Goal: Information Seeking & Learning: Check status

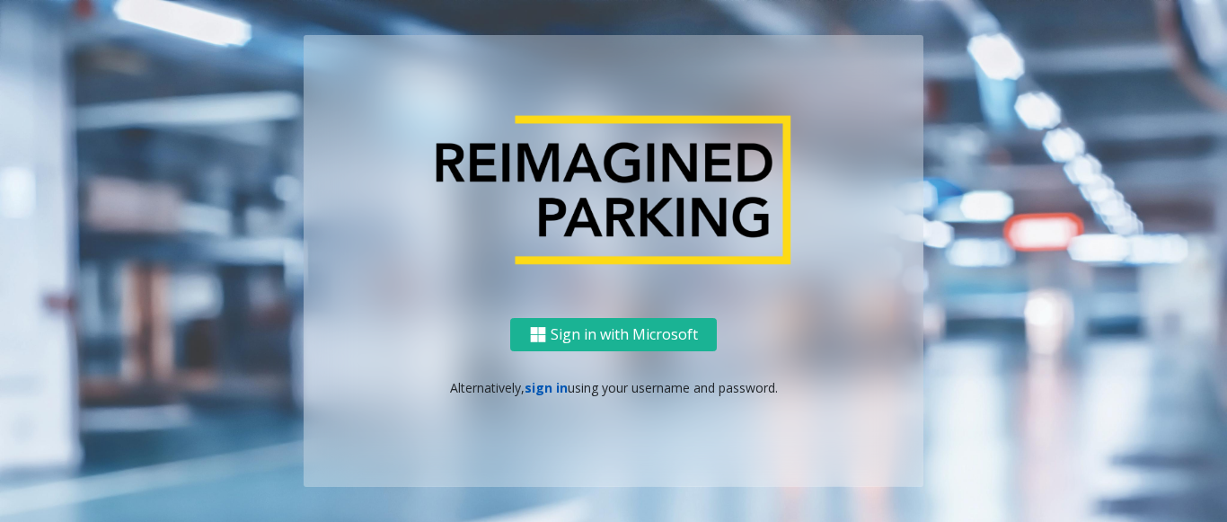
click at [549, 392] on link "sign in" at bounding box center [545, 387] width 43 height 17
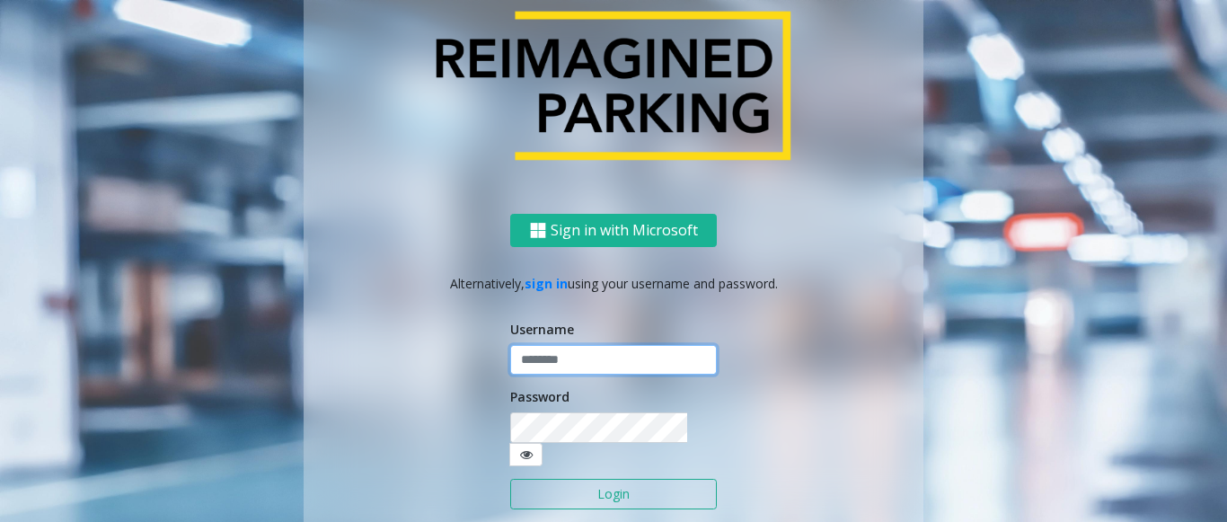
click at [565, 356] on input "text" at bounding box center [613, 360] width 207 height 31
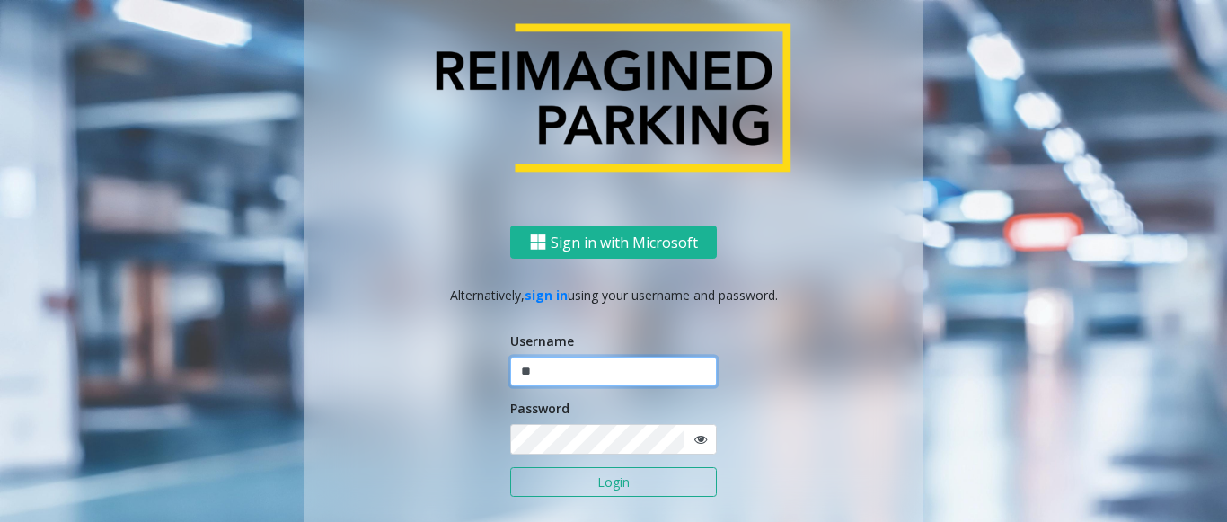
type input "*"
type input "******"
click at [694, 437] on icon at bounding box center [700, 439] width 13 height 13
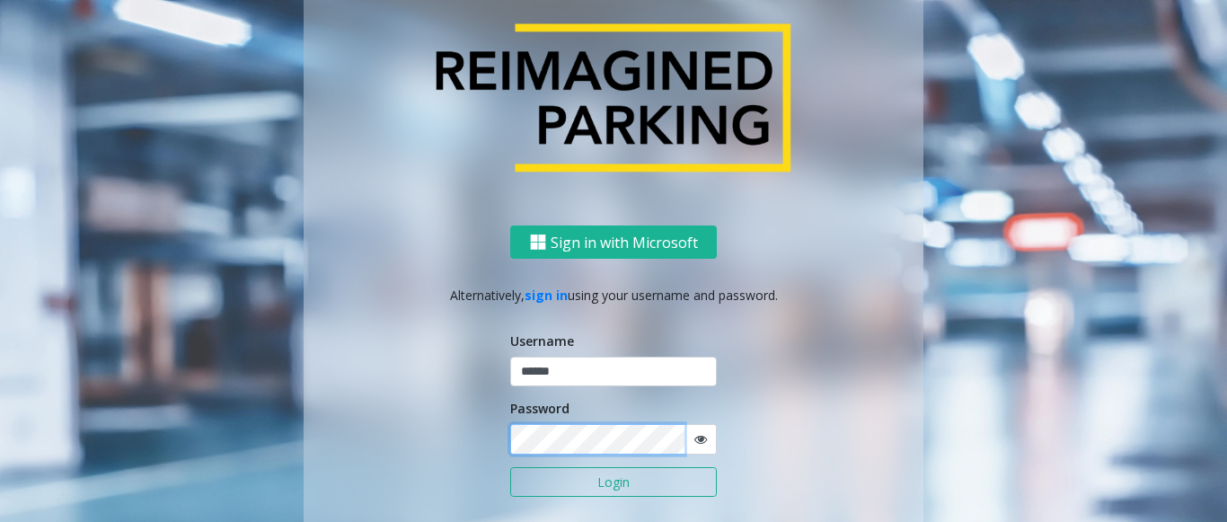
click at [510, 467] on button "Login" at bounding box center [613, 482] width 207 height 31
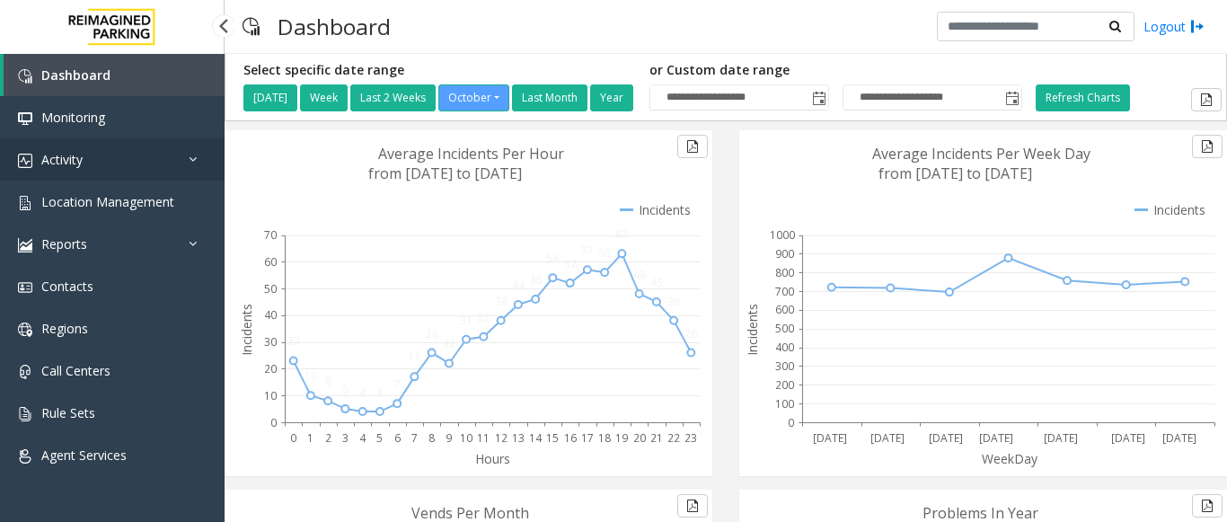
click at [53, 160] on span "Activity" at bounding box center [61, 159] width 41 height 17
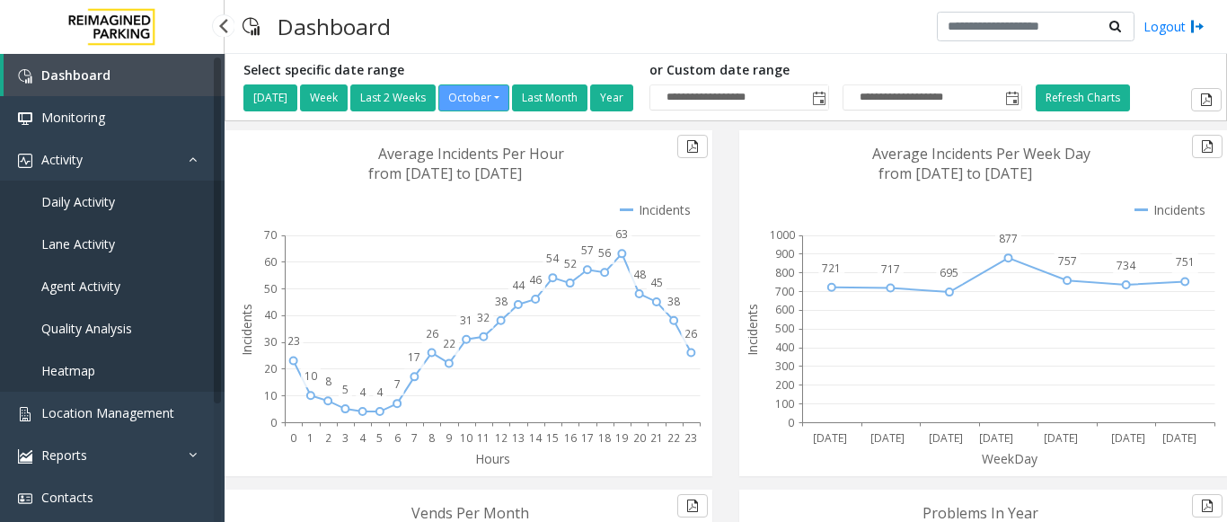
click at [89, 198] on span "Daily Activity" at bounding box center [78, 201] width 74 height 17
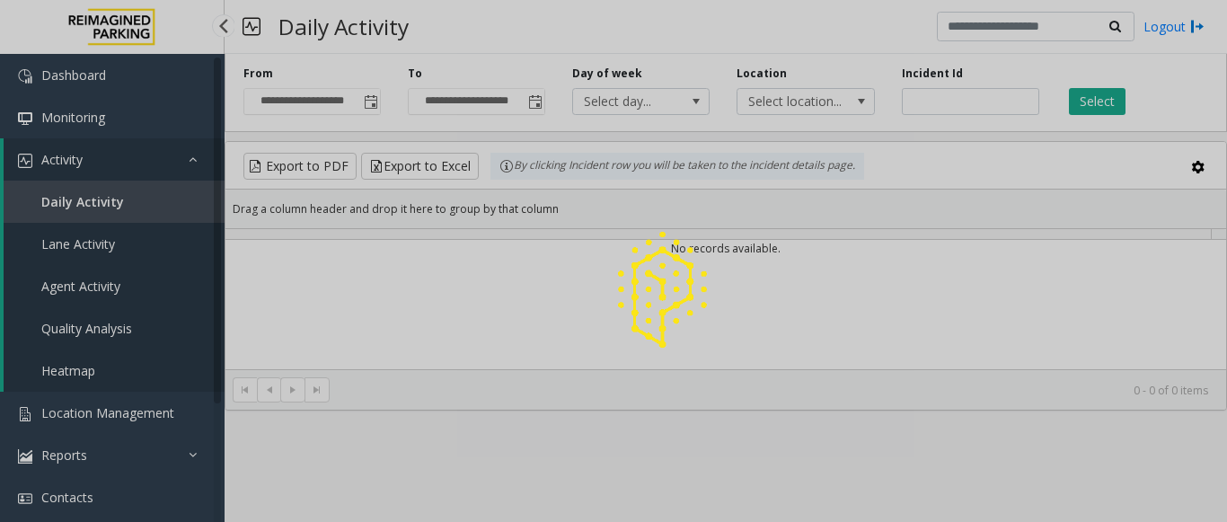
click at [101, 215] on div at bounding box center [613, 261] width 1227 height 522
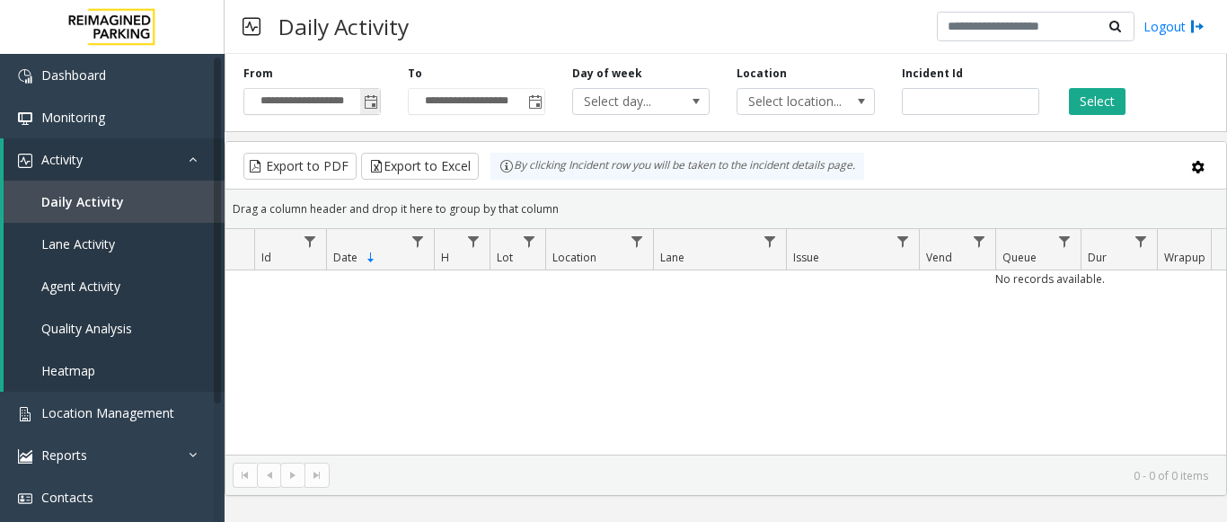
click at [374, 108] on span "Toggle popup" at bounding box center [371, 102] width 14 height 14
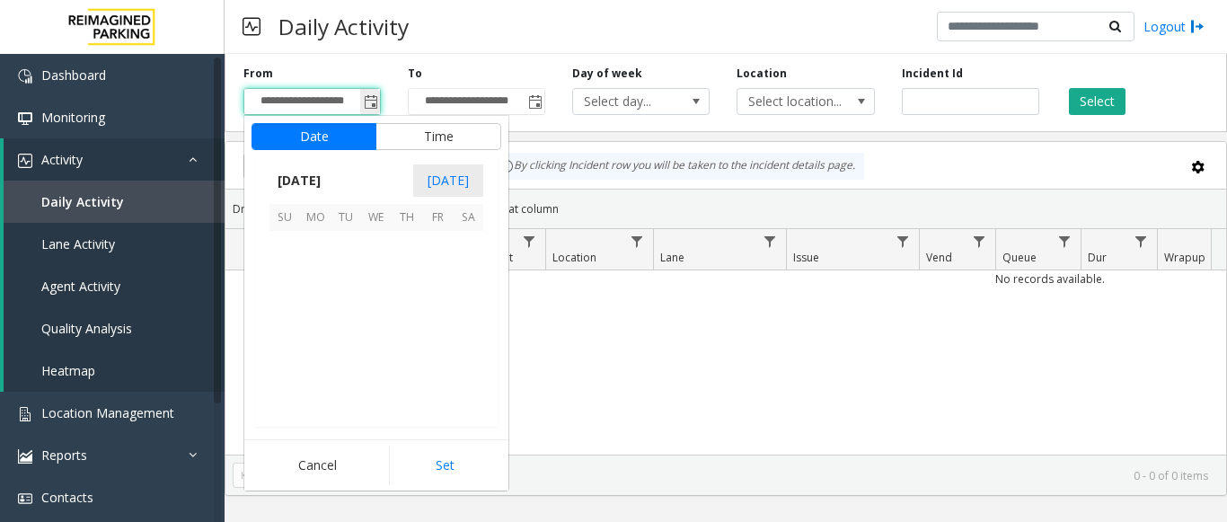
scroll to position [322470, 0]
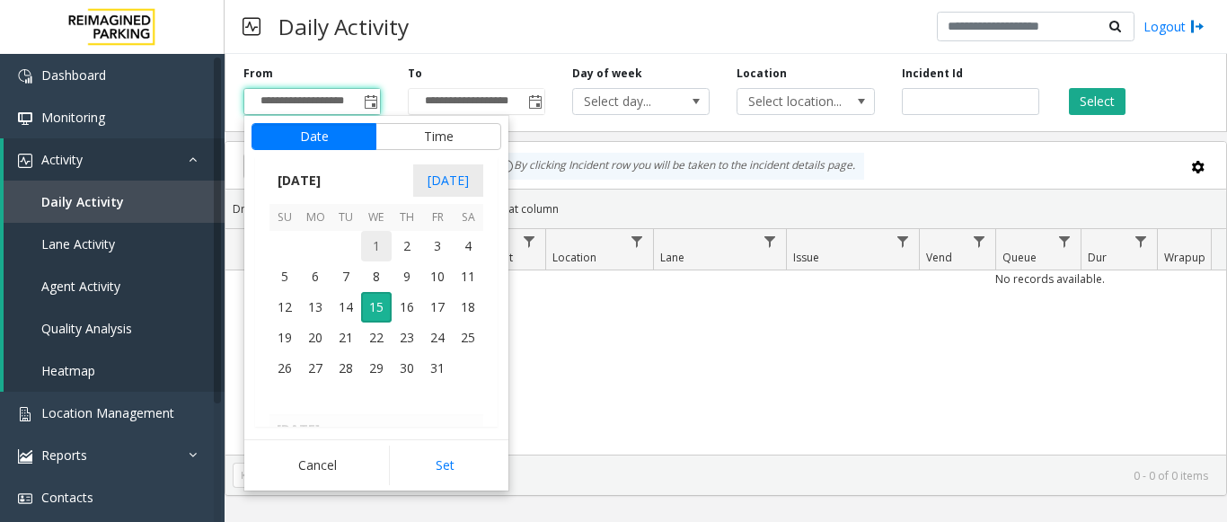
click at [378, 236] on span "1" at bounding box center [376, 246] width 31 height 31
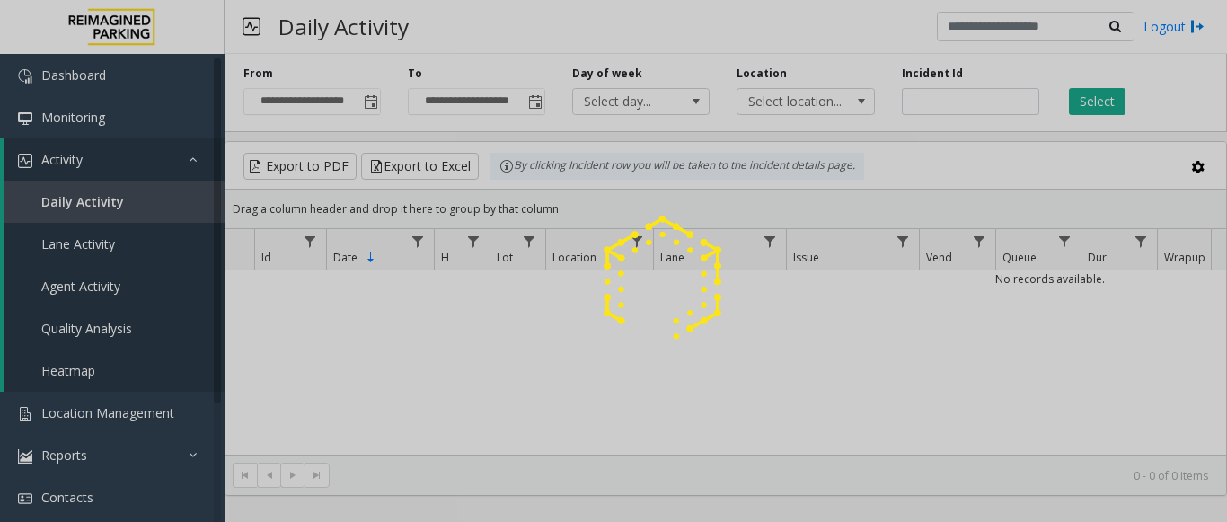
click at [428, 456] on div at bounding box center [613, 261] width 1227 height 522
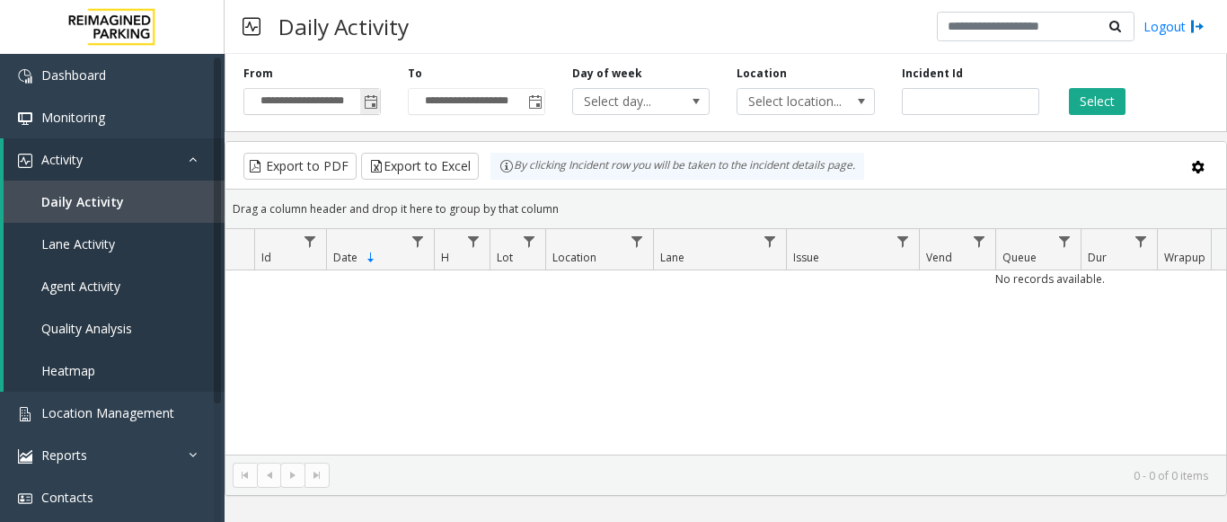
click at [374, 106] on span "Toggle popup" at bounding box center [371, 102] width 14 height 14
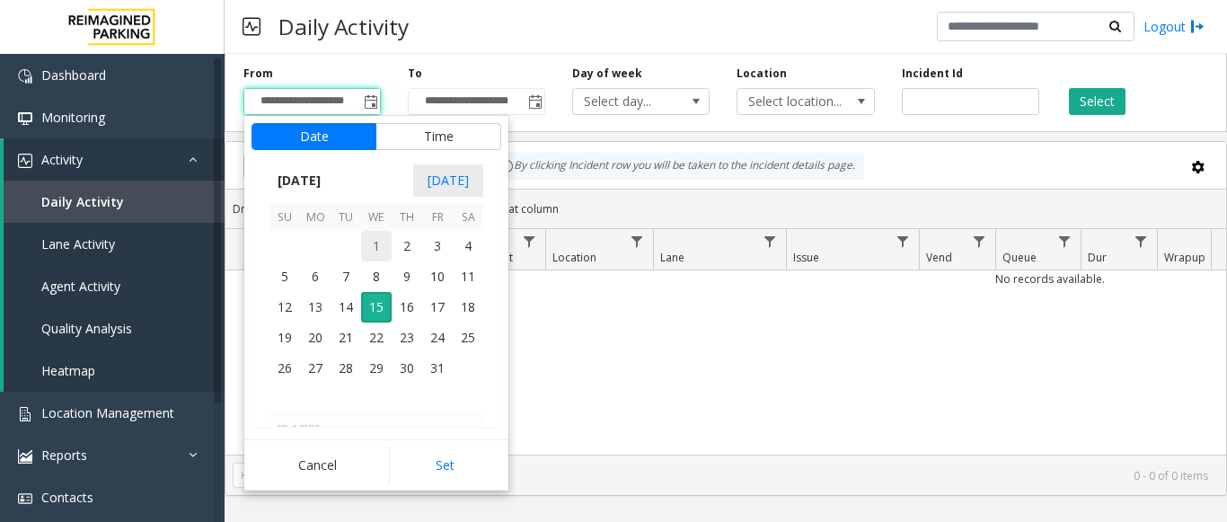
click at [368, 242] on span "1" at bounding box center [376, 246] width 31 height 31
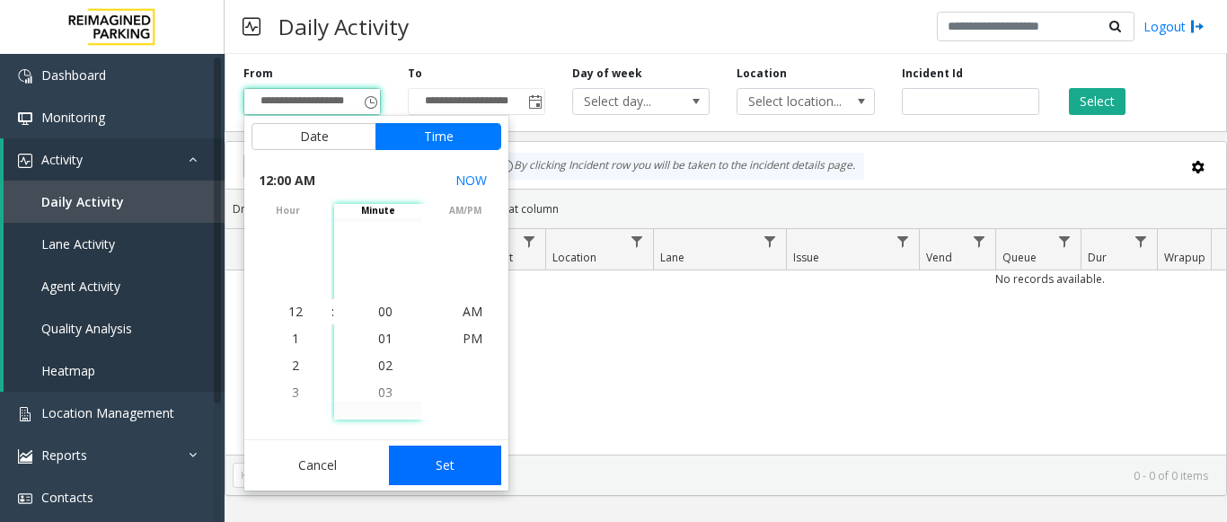
click at [425, 454] on button "Set" at bounding box center [445, 465] width 113 height 40
type input "**********"
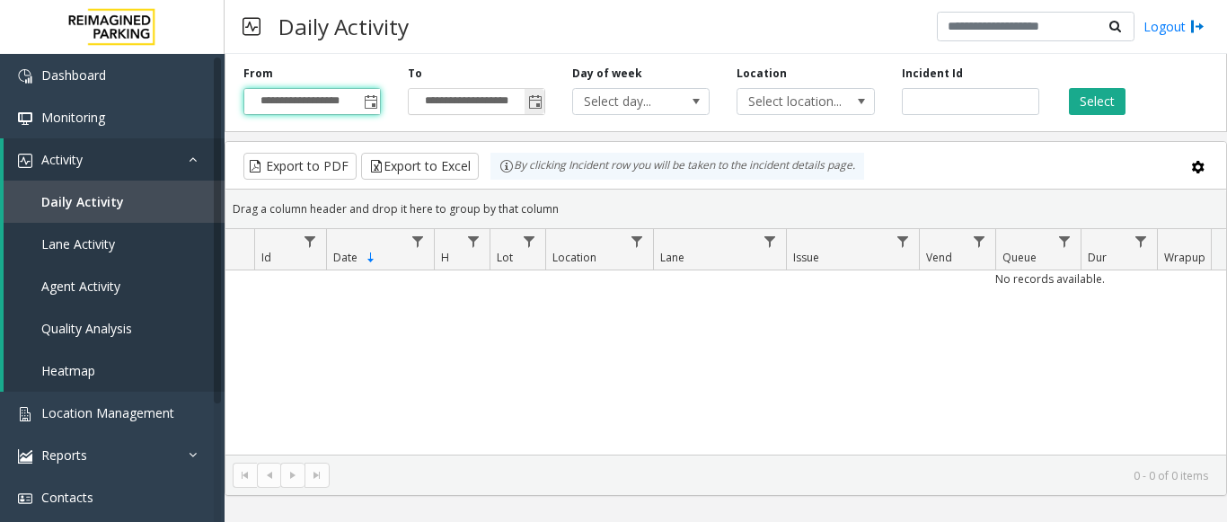
click at [527, 106] on span "Toggle popup" at bounding box center [534, 101] width 20 height 29
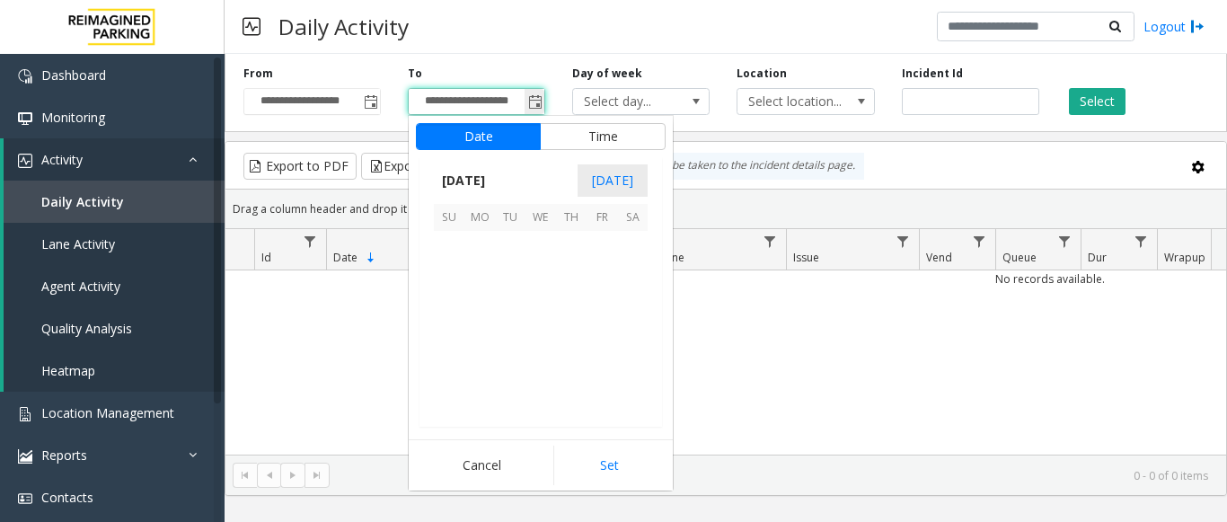
scroll to position [27, 0]
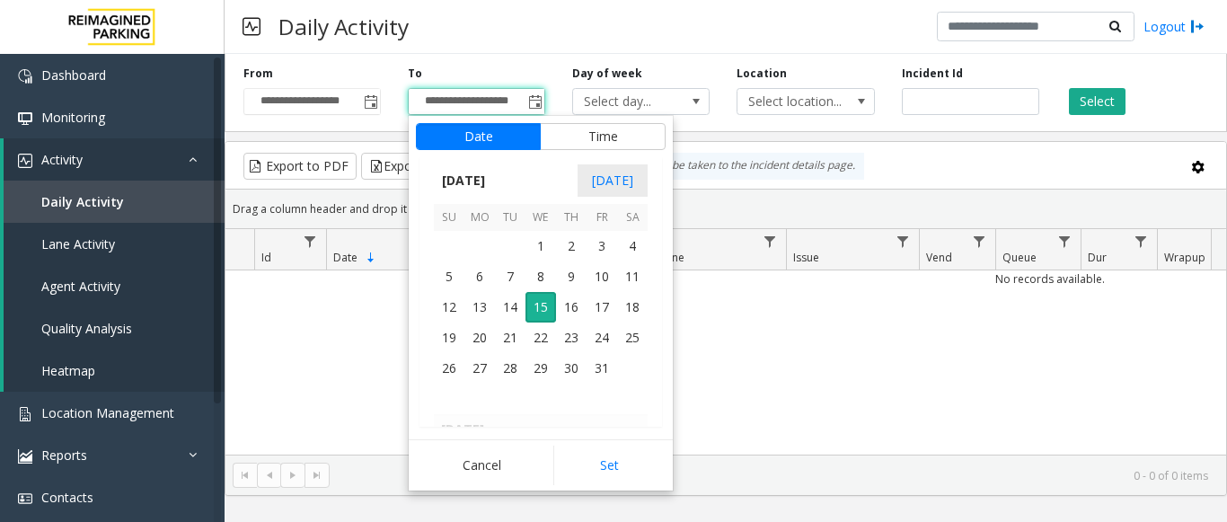
click at [362, 339] on div "No records available." at bounding box center [725, 382] width 1000 height 224
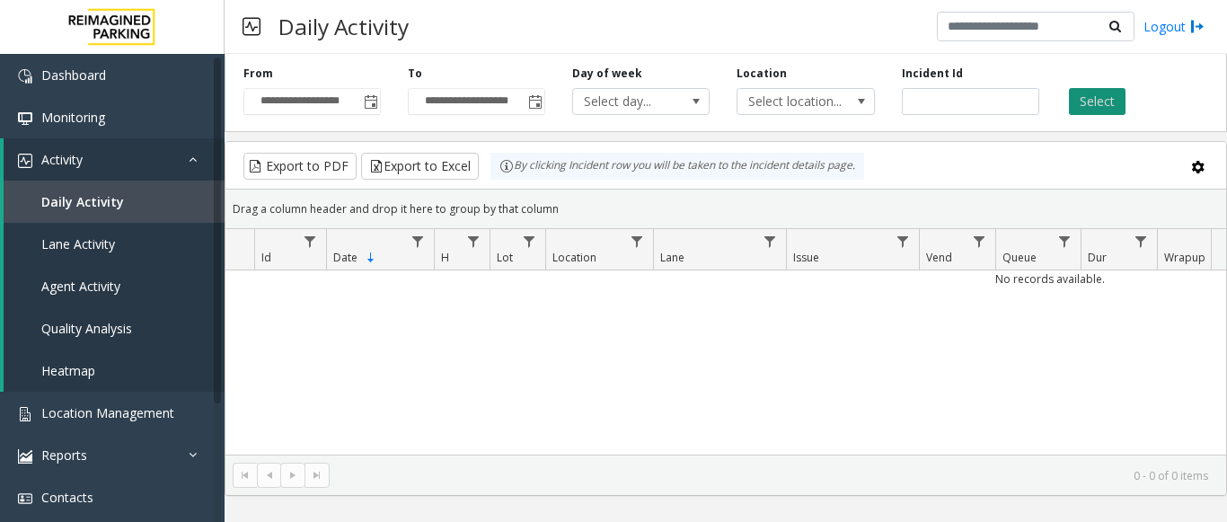
click at [1076, 97] on button "Select" at bounding box center [1096, 101] width 57 height 27
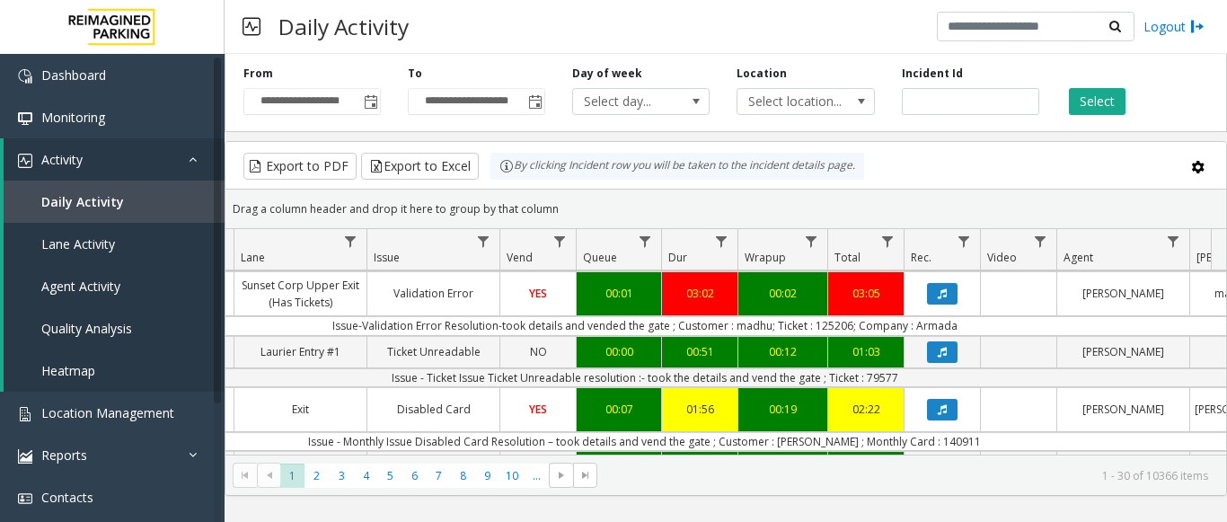
scroll to position [0, 478]
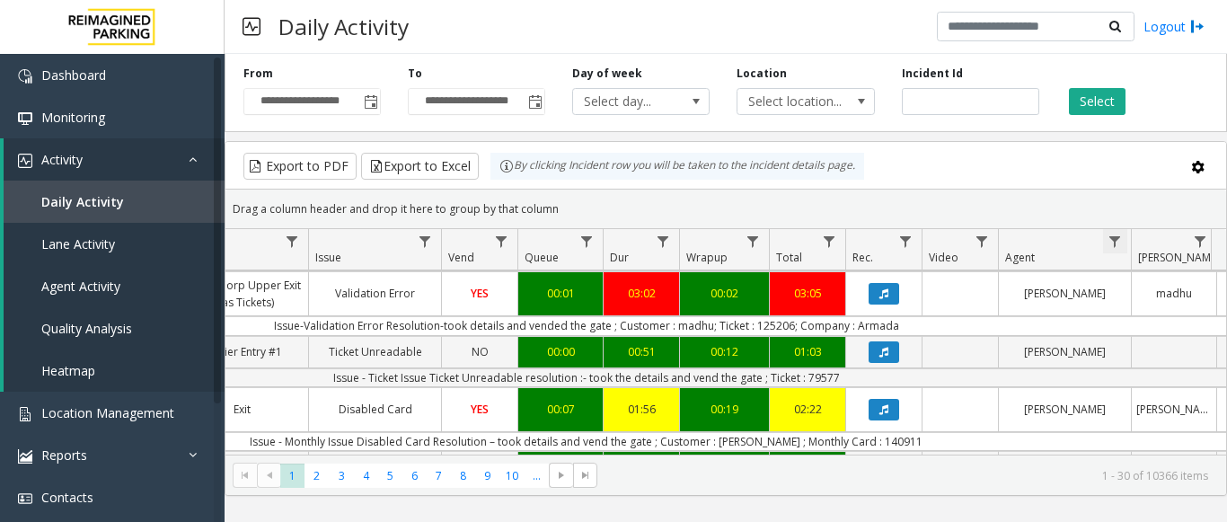
click at [1112, 242] on span "Data table" at bounding box center [1114, 241] width 14 height 14
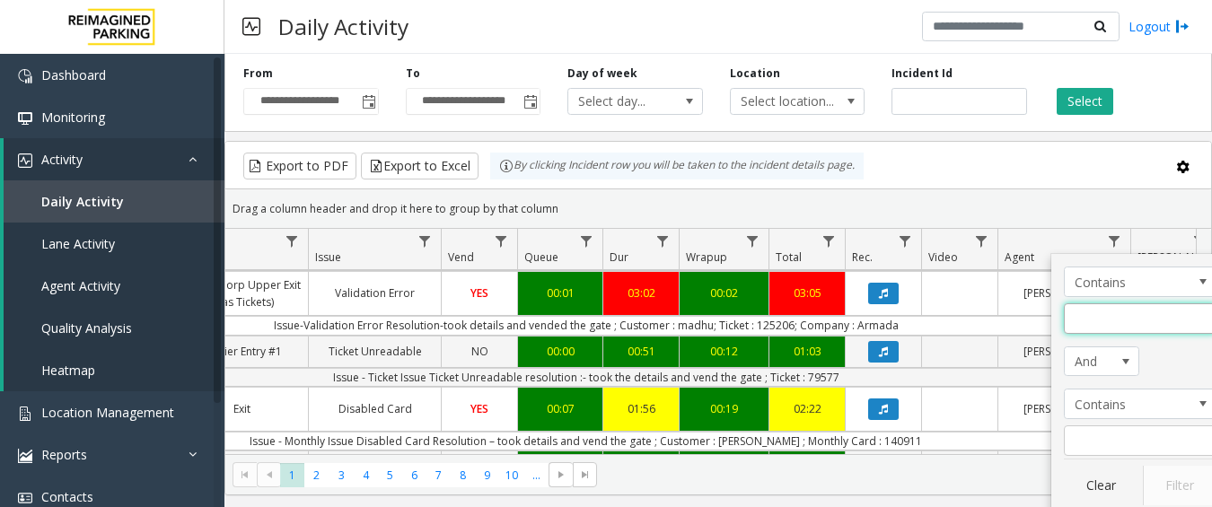
click at [1112, 320] on input "Agent Filter" at bounding box center [1140, 318] width 153 height 31
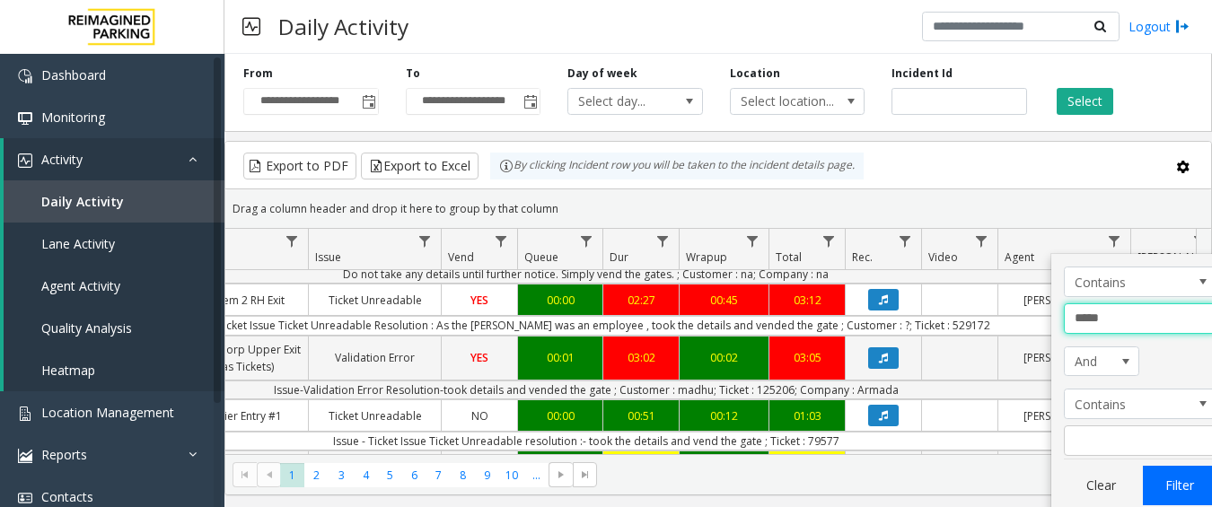
type input "*****"
click at [1183, 486] on button "Filter" at bounding box center [1180, 486] width 74 height 40
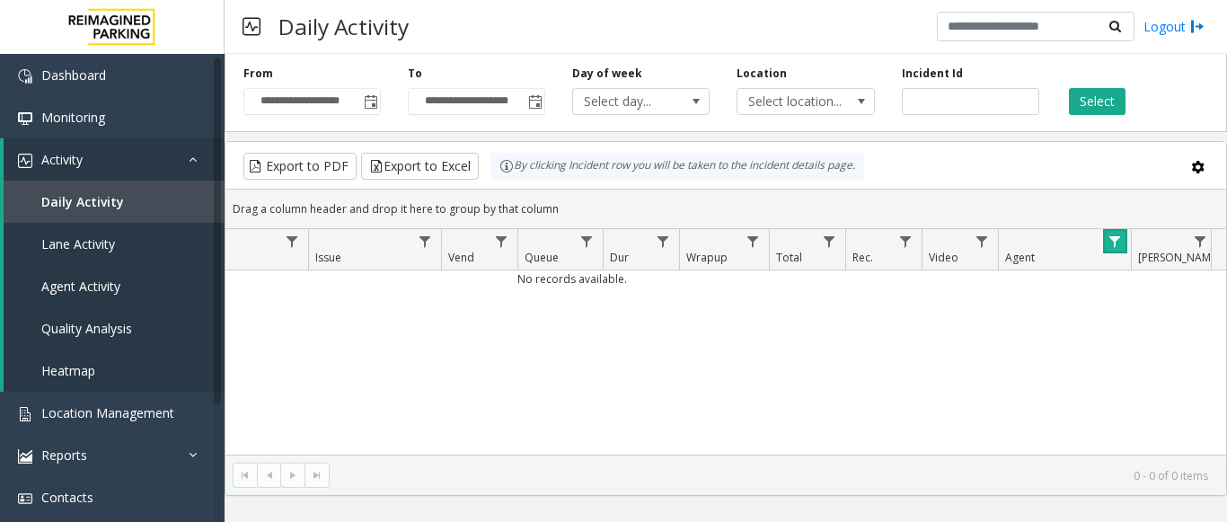
scroll to position [0, 478]
click at [1124, 241] on link "Data table" at bounding box center [1115, 241] width 24 height 24
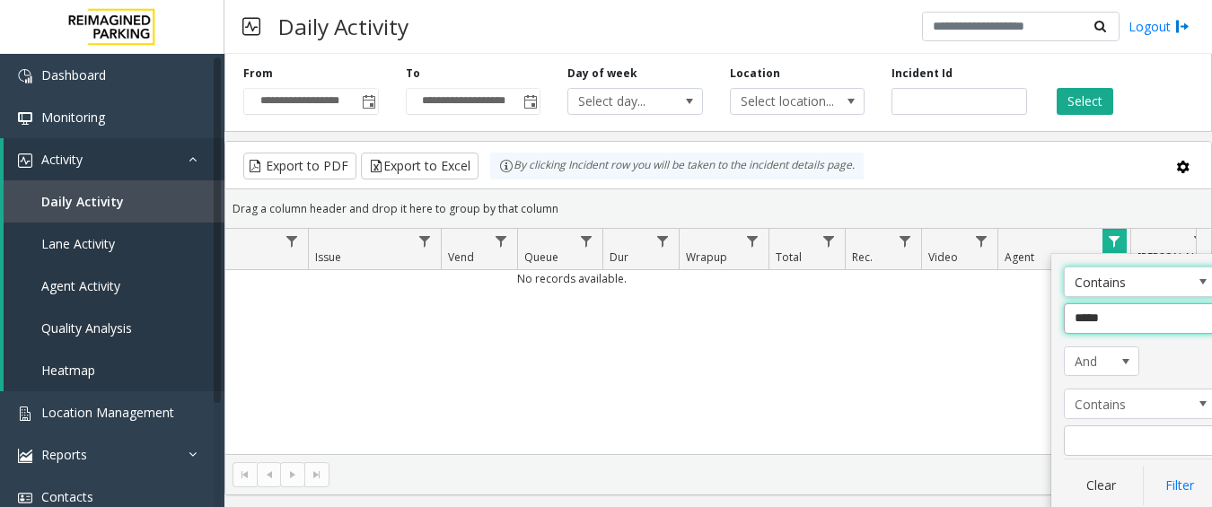
click at [1125, 325] on input "*****" at bounding box center [1140, 318] width 153 height 31
click at [1094, 317] on input "*****" at bounding box center [1140, 318] width 153 height 31
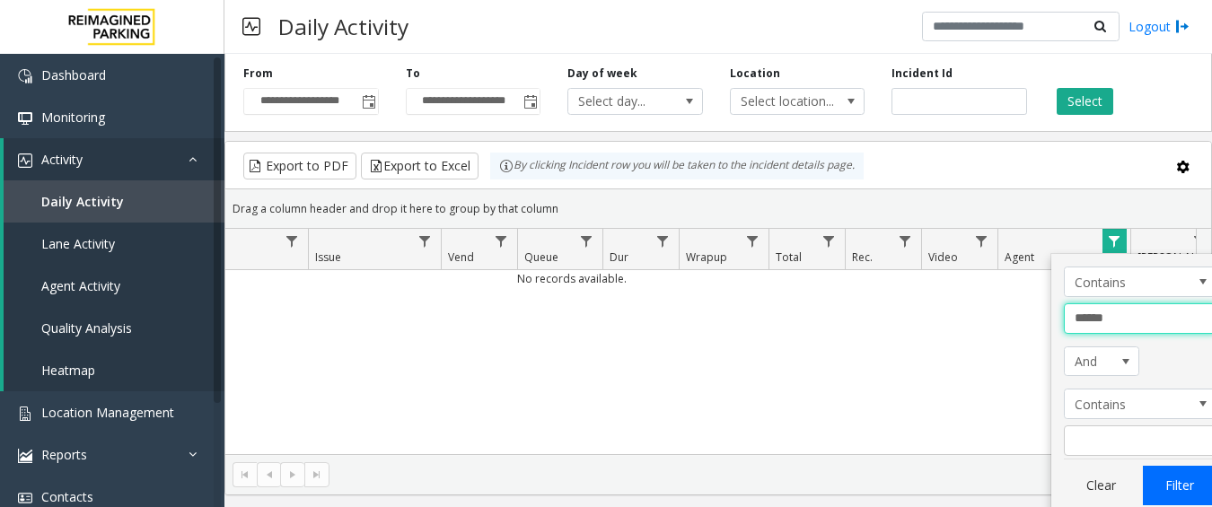
type input "******"
click at [1183, 480] on button "Filter" at bounding box center [1180, 486] width 74 height 40
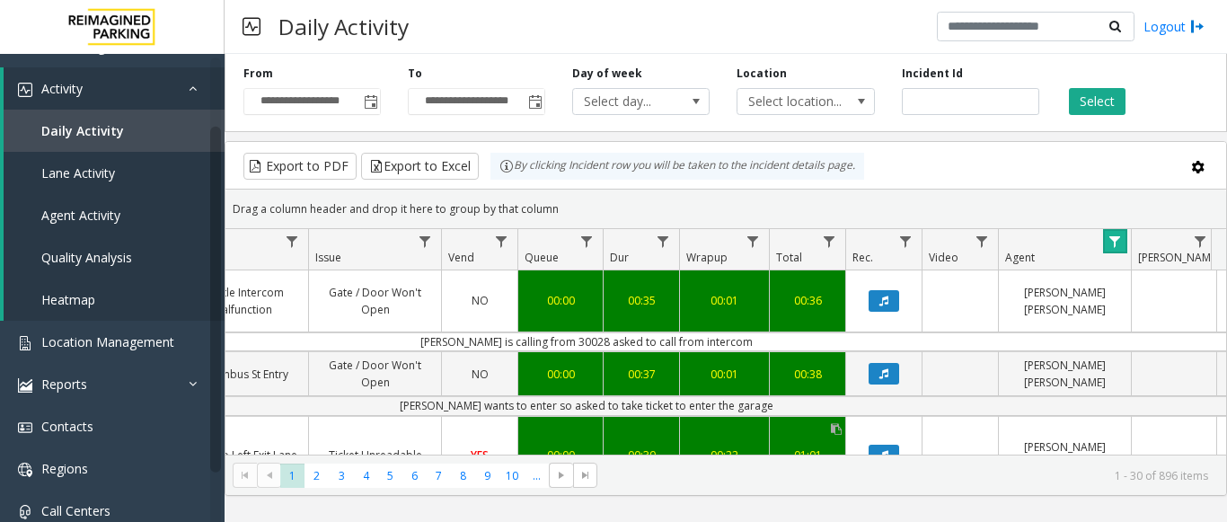
scroll to position [90, 0]
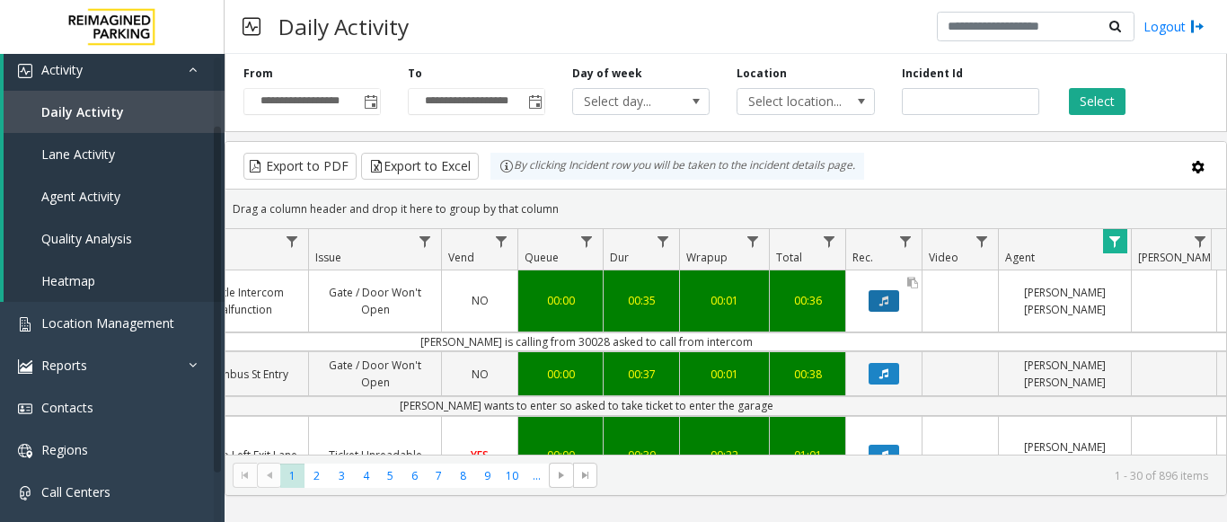
click at [896, 298] on button "Data table" at bounding box center [883, 301] width 31 height 22
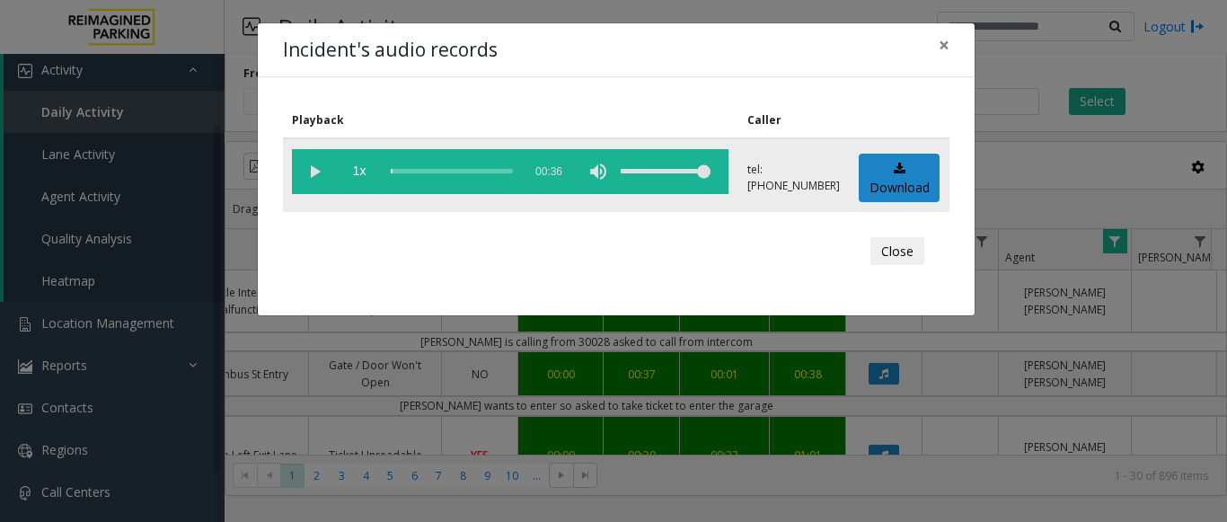
click at [310, 170] on vg-play-pause at bounding box center [314, 171] width 45 height 45
click at [312, 174] on vg-play-pause at bounding box center [314, 171] width 45 height 45
click at [891, 250] on button "Close" at bounding box center [897, 251] width 54 height 29
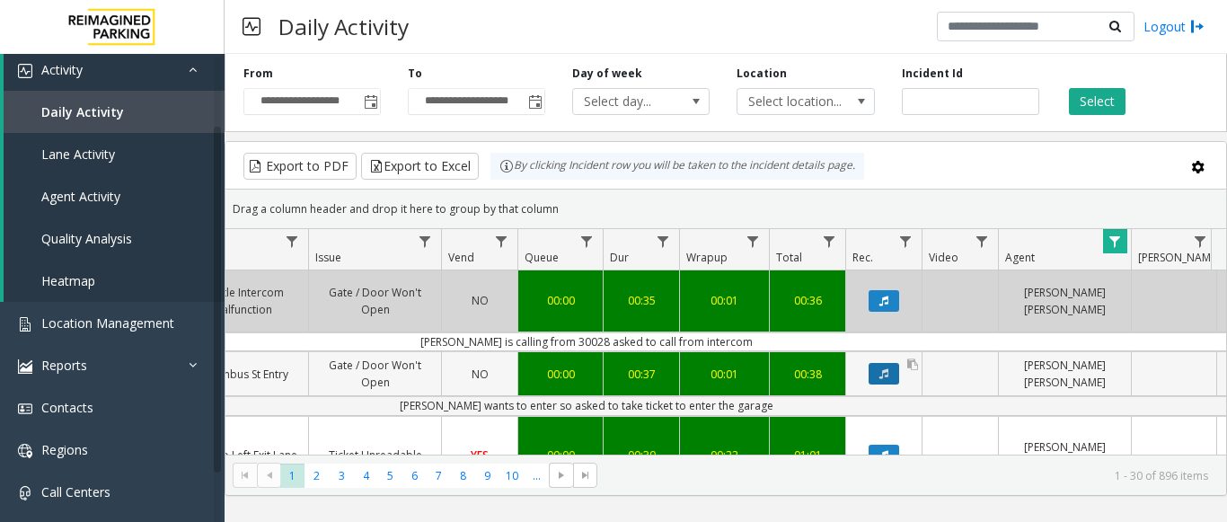
click at [884, 372] on icon "Data table" at bounding box center [883, 373] width 9 height 11
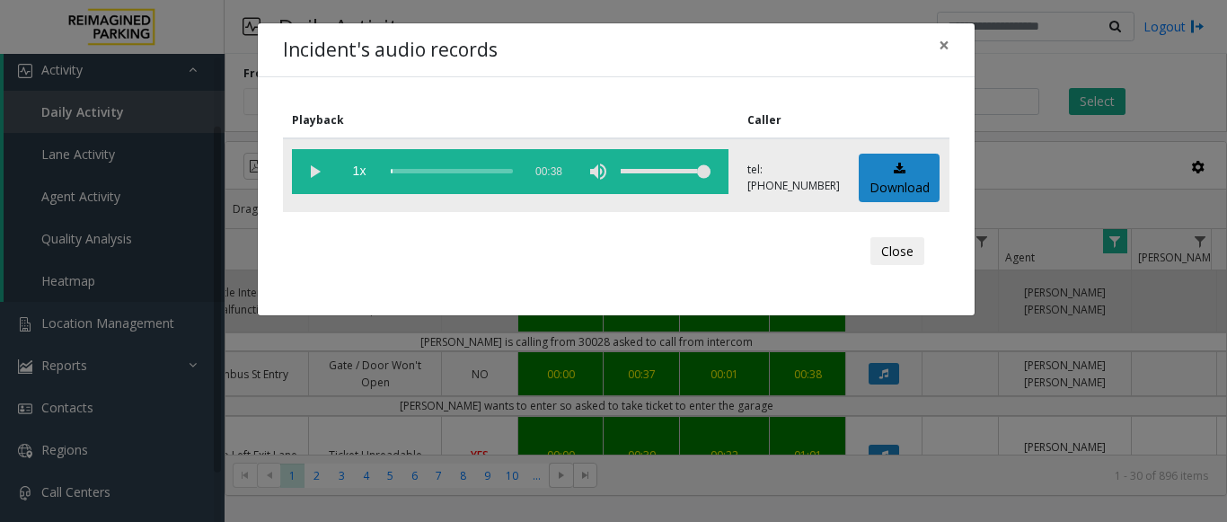
click at [315, 171] on vg-play-pause at bounding box center [314, 171] width 45 height 45
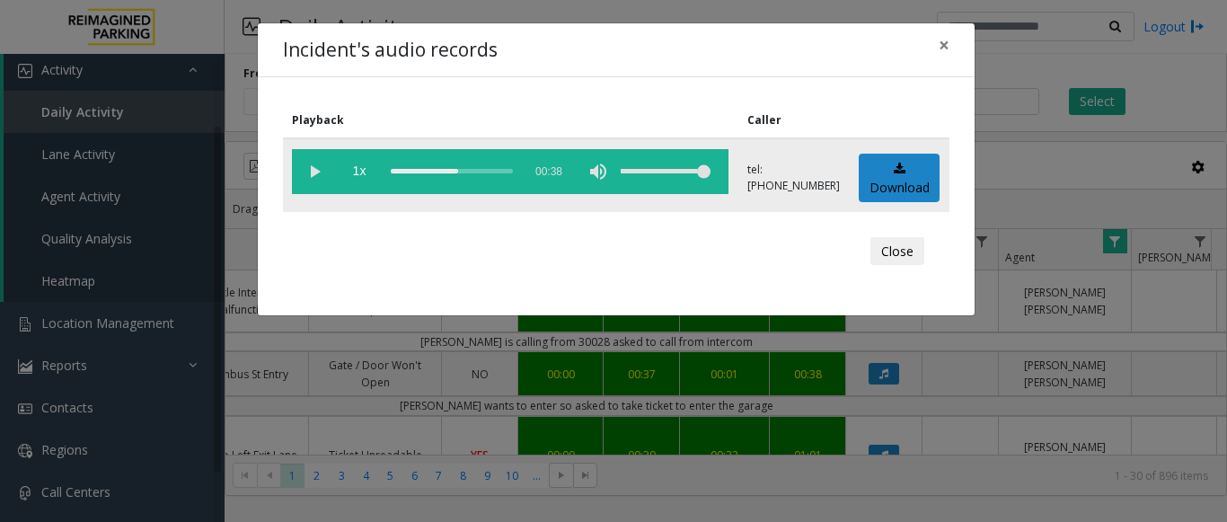
click at [429, 168] on div "scrub bar" at bounding box center [452, 171] width 122 height 45
click at [322, 172] on vg-play-pause at bounding box center [314, 171] width 45 height 45
click at [892, 241] on button "Close" at bounding box center [897, 251] width 54 height 29
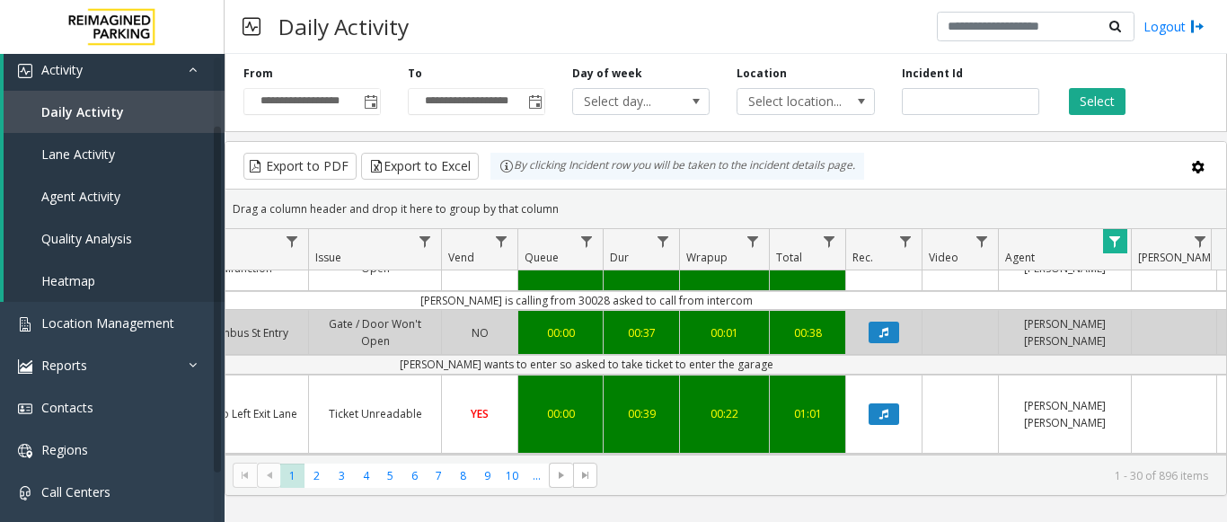
scroll to position [61, 478]
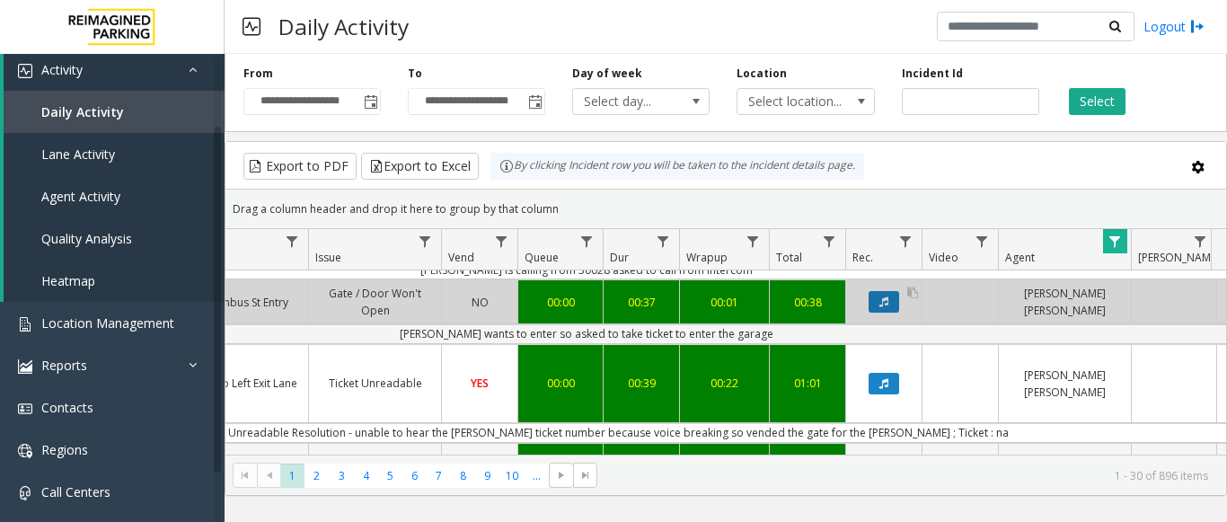
click at [871, 304] on button "Data table" at bounding box center [883, 302] width 31 height 22
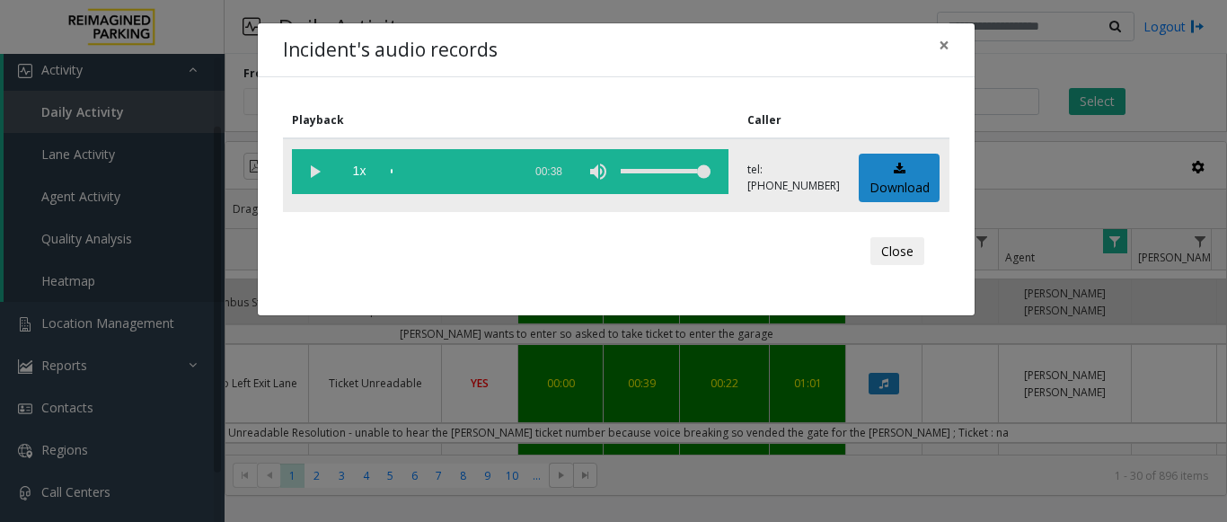
click at [307, 171] on vg-play-pause at bounding box center [314, 171] width 45 height 45
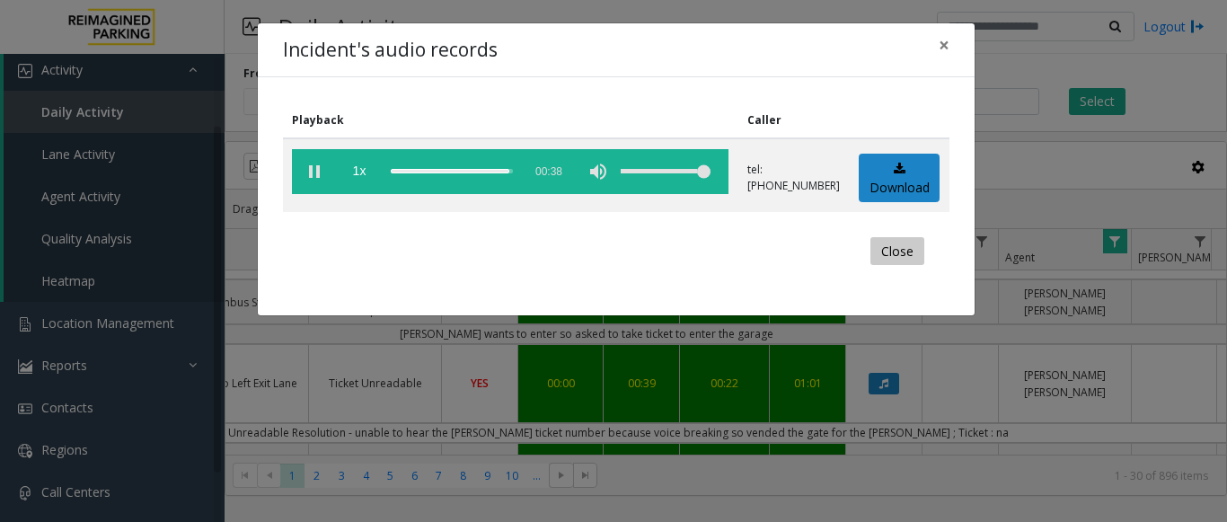
click at [877, 256] on button "Close" at bounding box center [897, 251] width 54 height 29
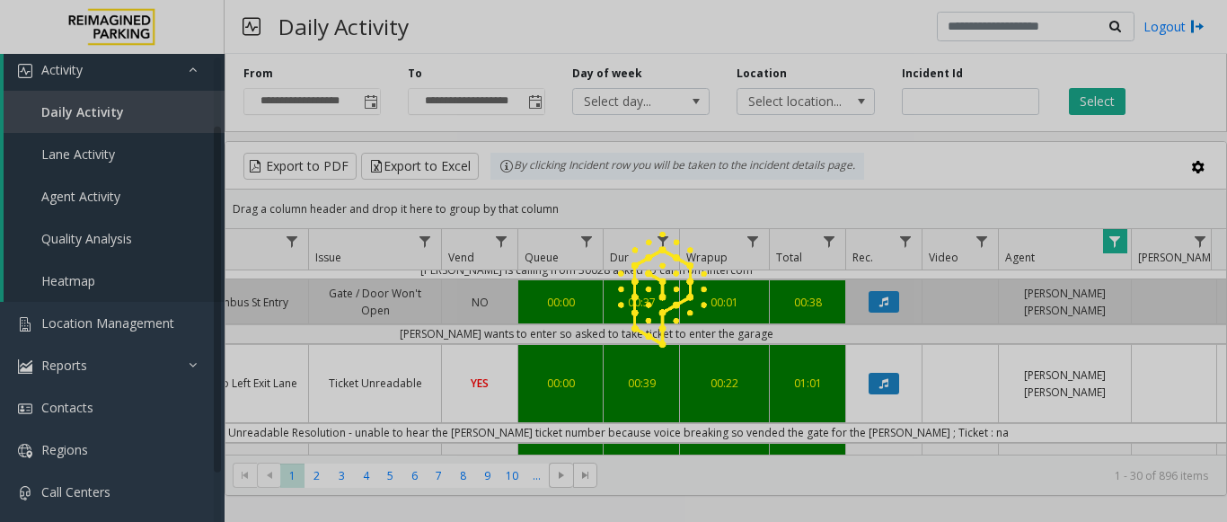
scroll to position [0, 478]
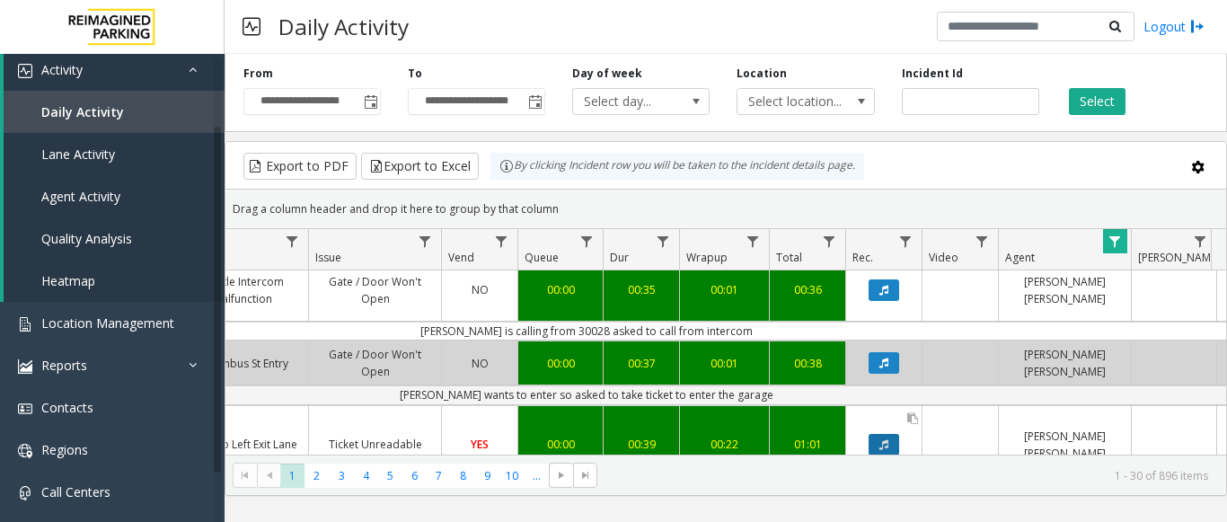
click at [889, 434] on button "Data table" at bounding box center [883, 445] width 31 height 22
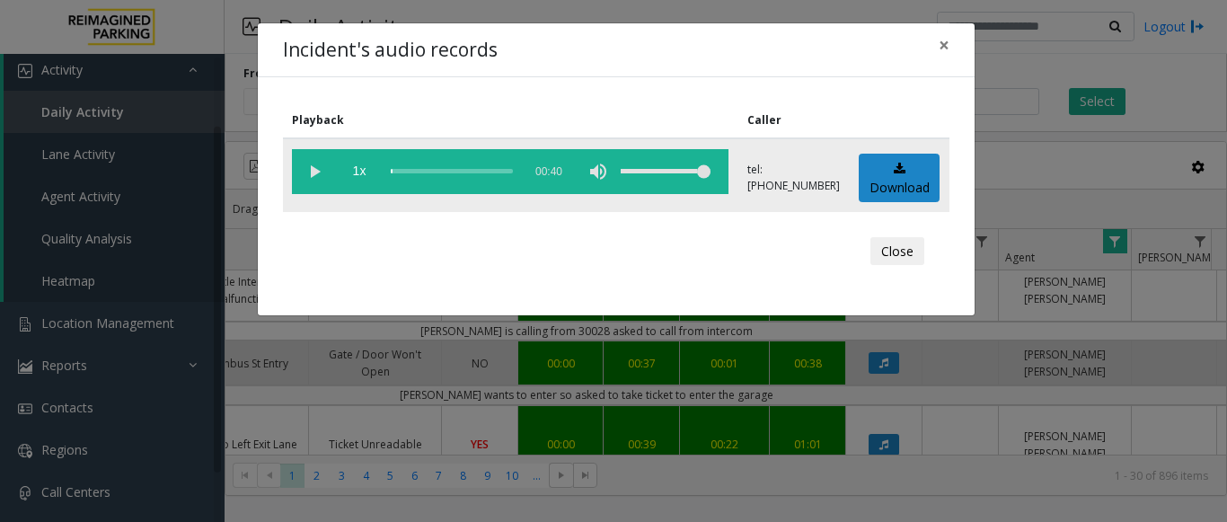
click at [317, 168] on vg-play-pause at bounding box center [314, 171] width 45 height 45
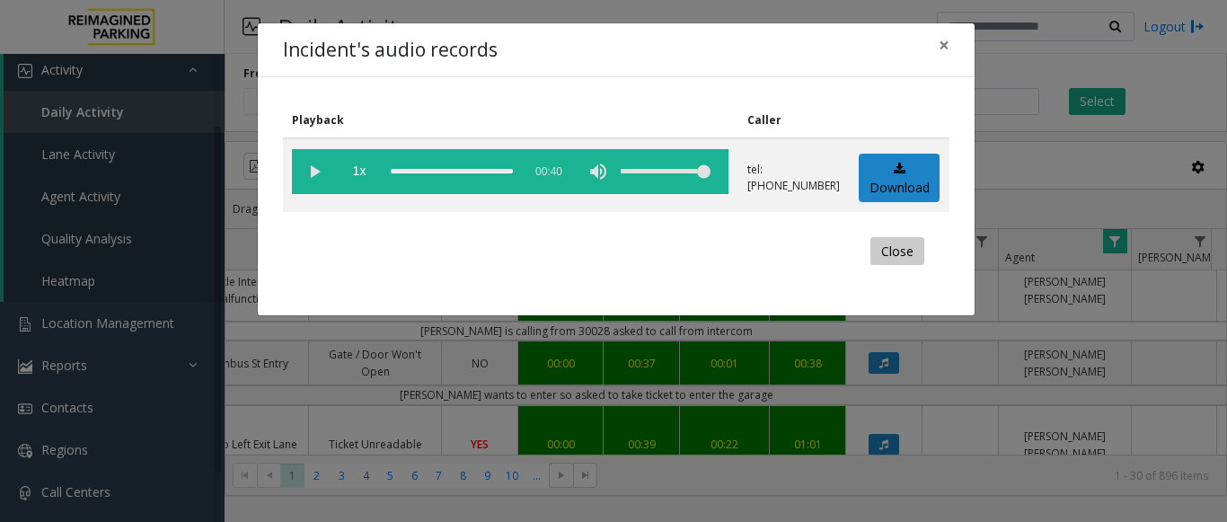
click at [918, 248] on button "Close" at bounding box center [897, 251] width 54 height 29
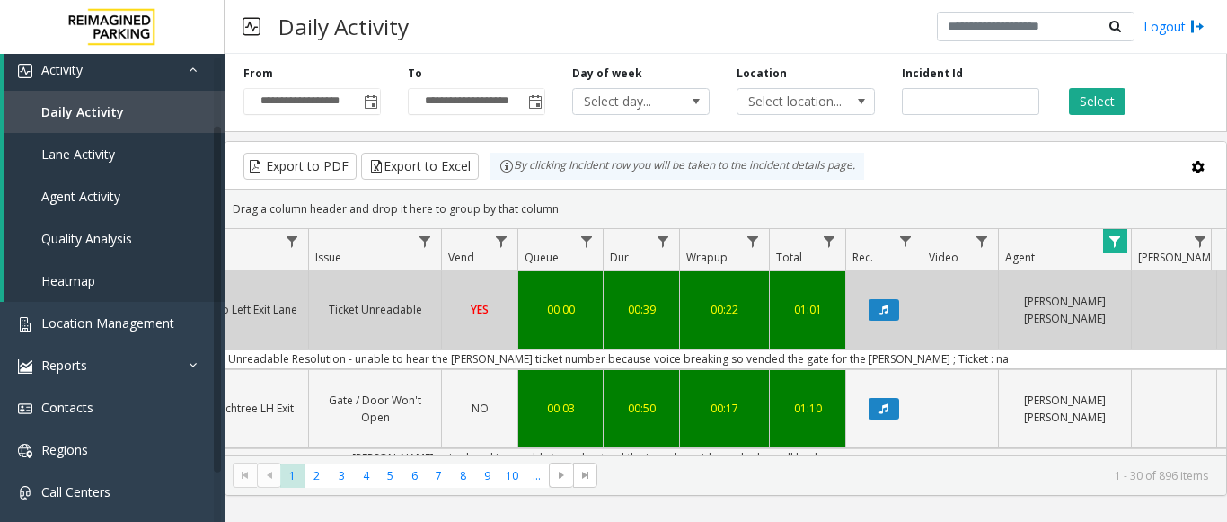
scroll to position [193, 478]
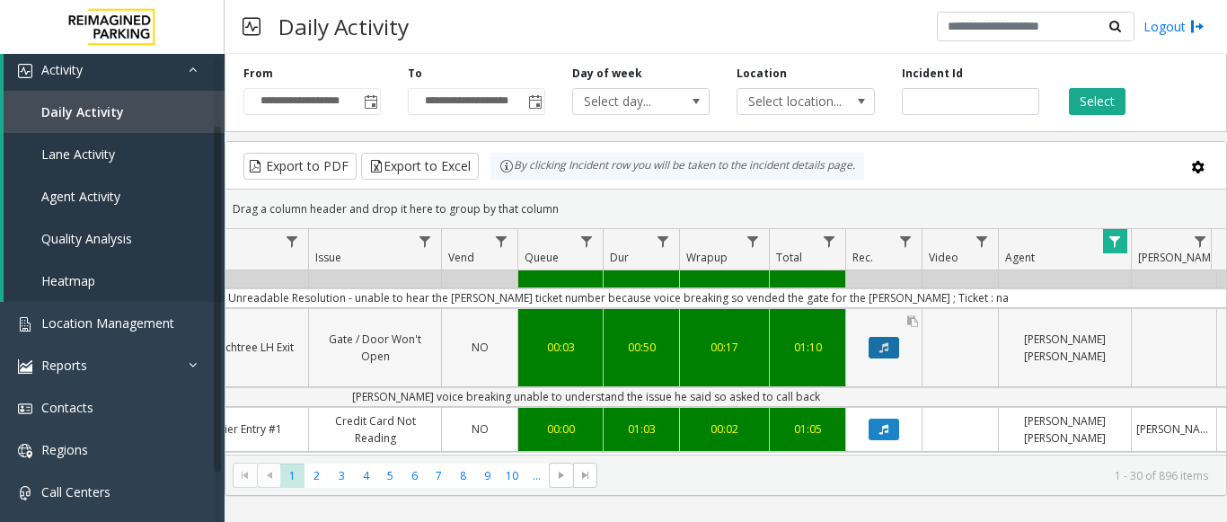
click at [881, 342] on icon "Data table" at bounding box center [883, 347] width 9 height 11
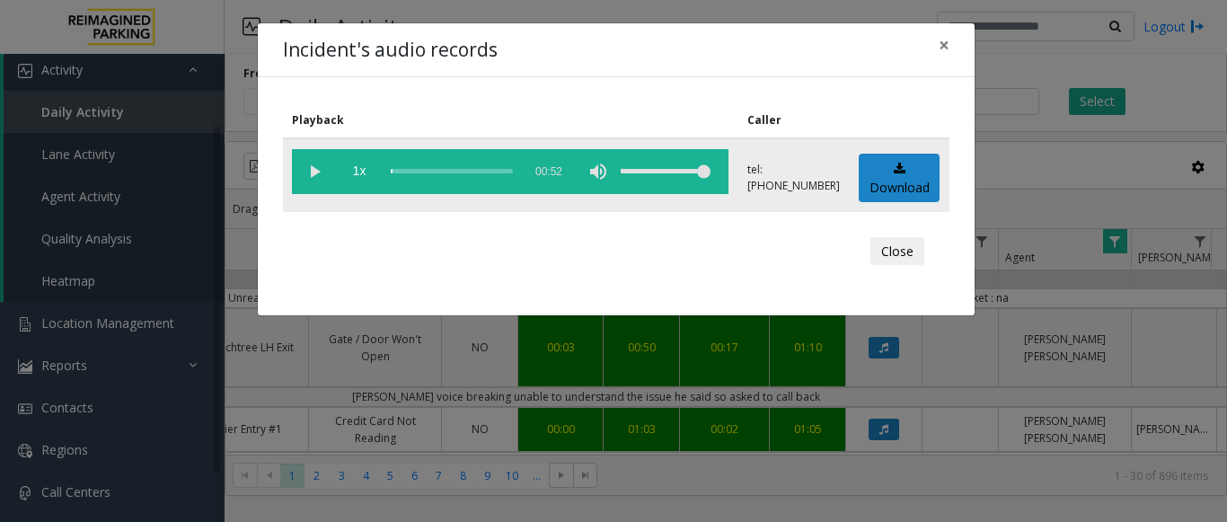
click at [311, 175] on vg-play-pause at bounding box center [314, 171] width 45 height 45
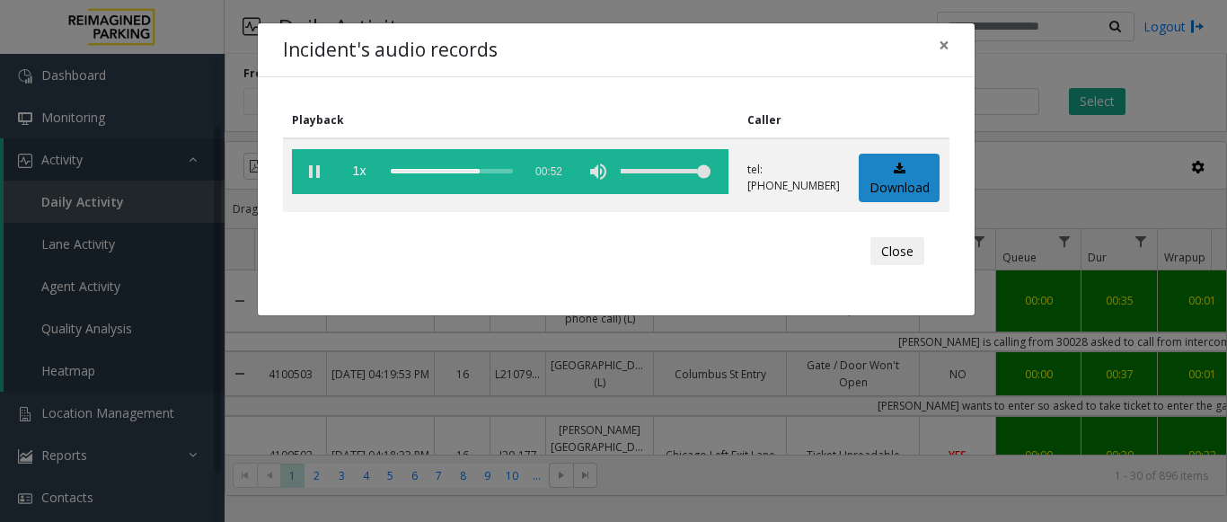
scroll to position [193, 478]
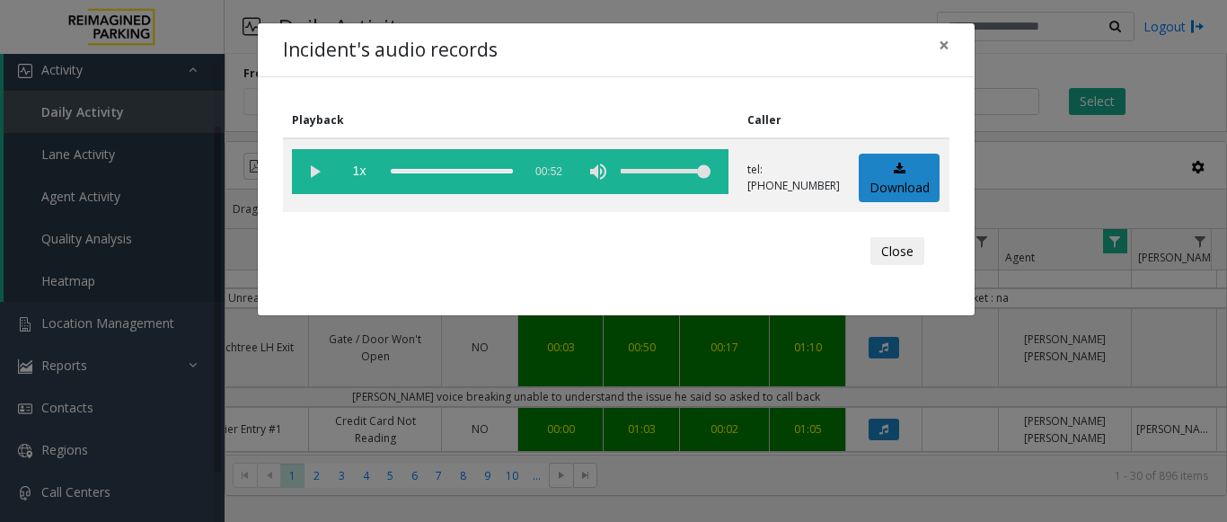
click at [317, 166] on vg-play-pause at bounding box center [314, 171] width 45 height 45
click at [884, 250] on button "Close" at bounding box center [897, 251] width 54 height 29
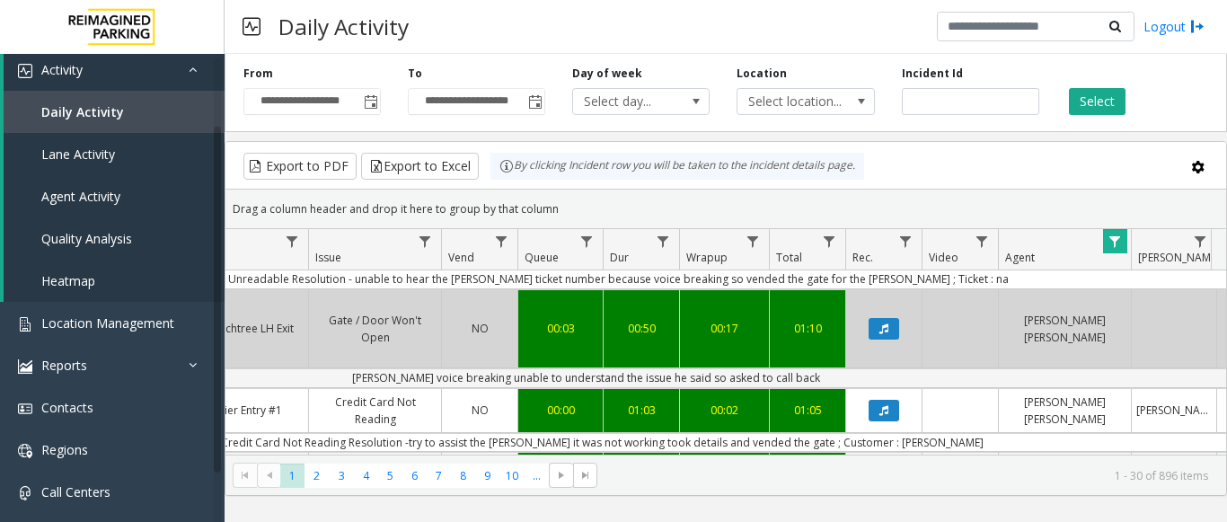
scroll to position [214, 478]
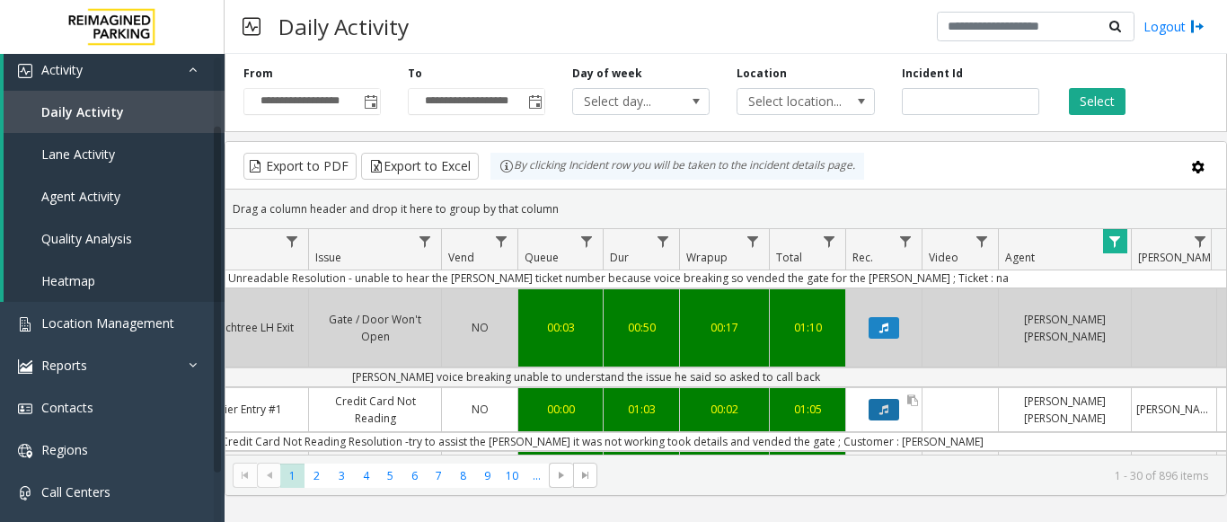
click at [876, 399] on button "Data table" at bounding box center [883, 410] width 31 height 22
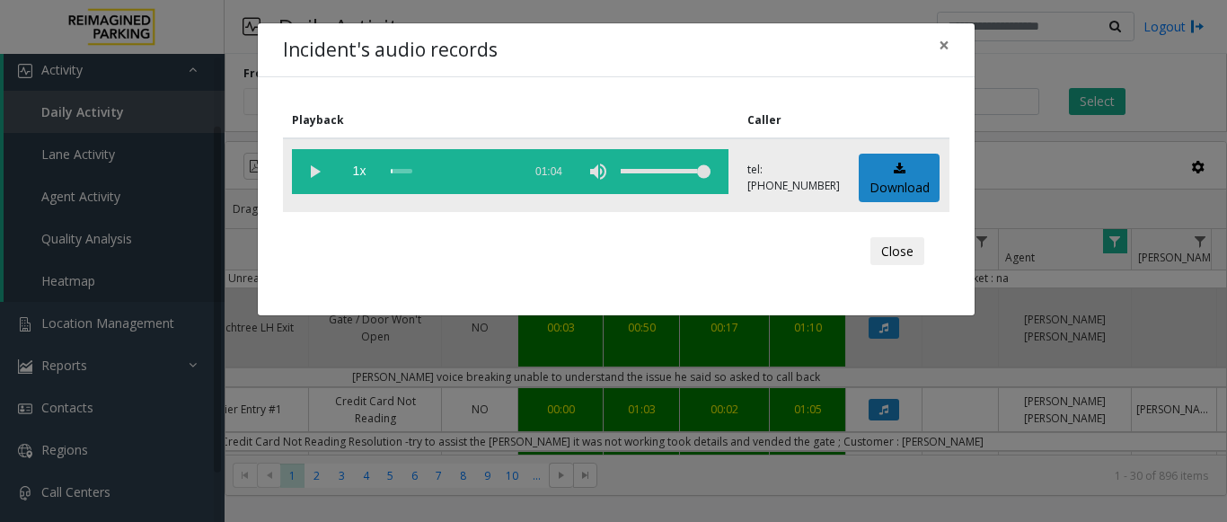
click at [311, 173] on vg-play-pause at bounding box center [314, 171] width 45 height 45
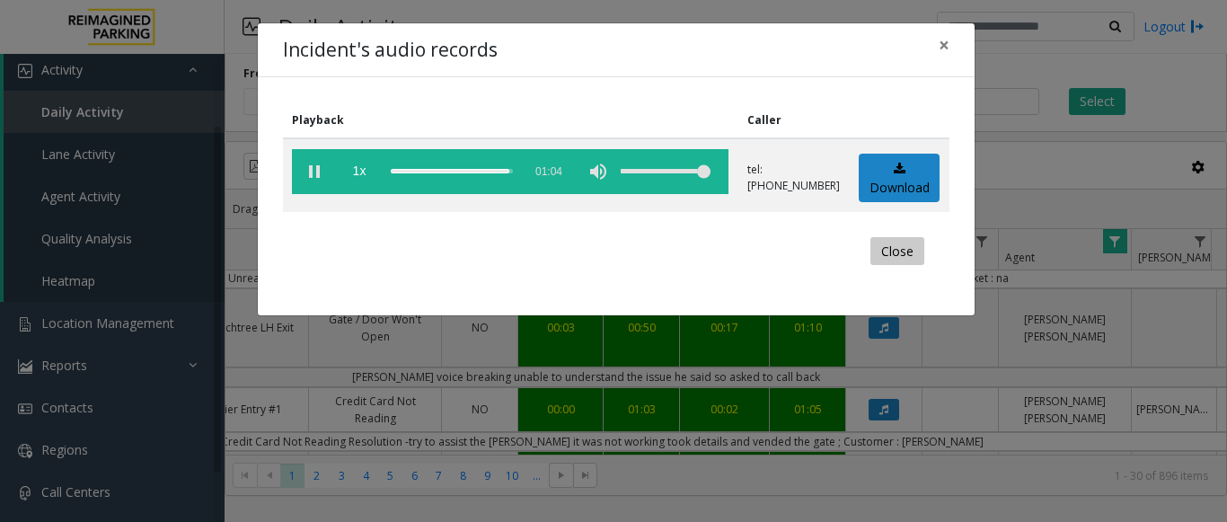
click at [910, 249] on button "Close" at bounding box center [897, 251] width 54 height 29
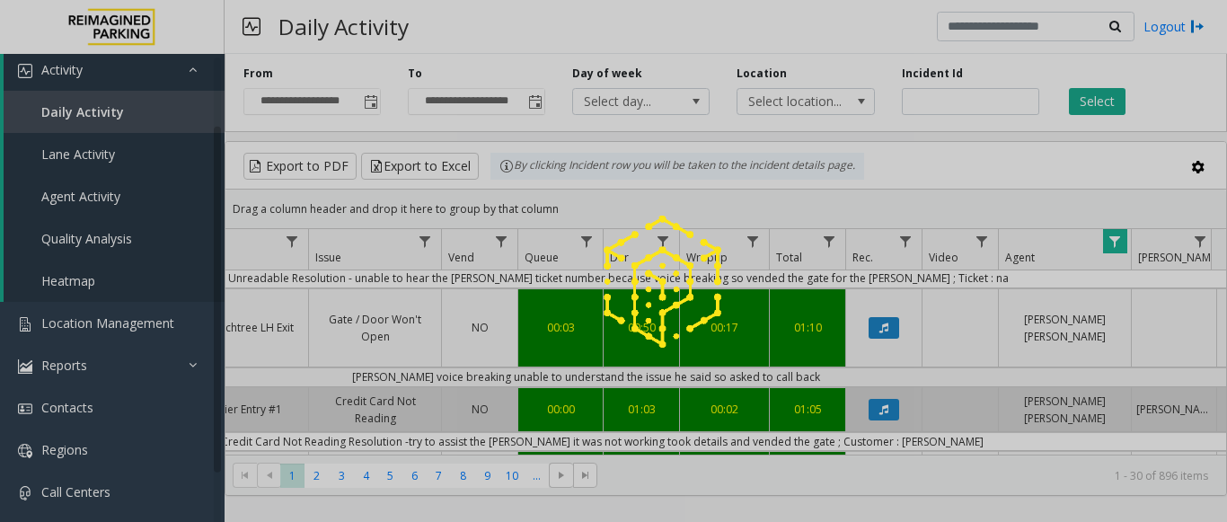
scroll to position [13, 0]
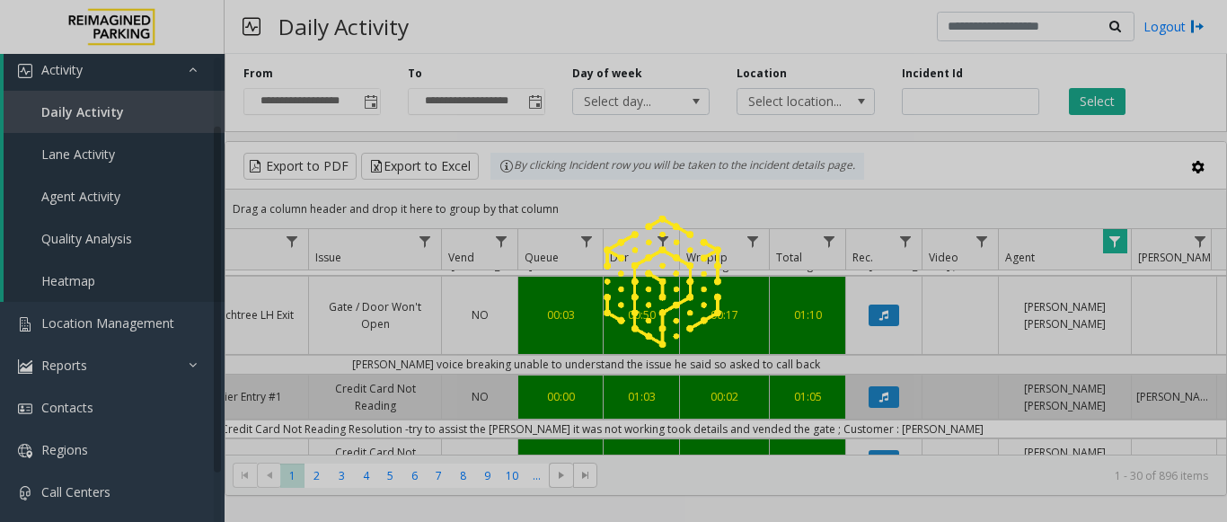
click at [1223, 306] on div at bounding box center [613, 261] width 1227 height 522
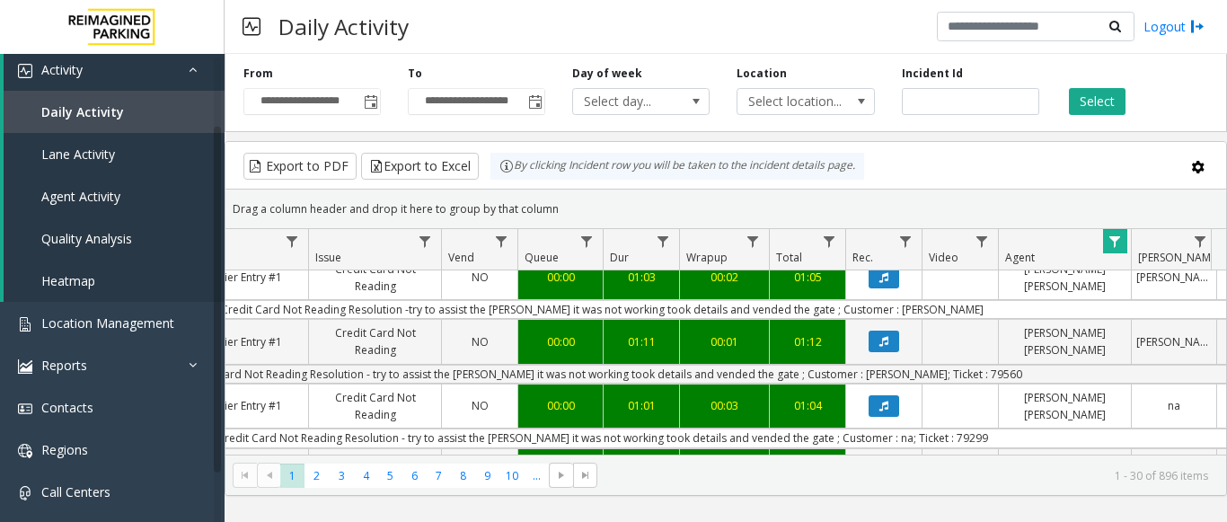
scroll to position [356, 478]
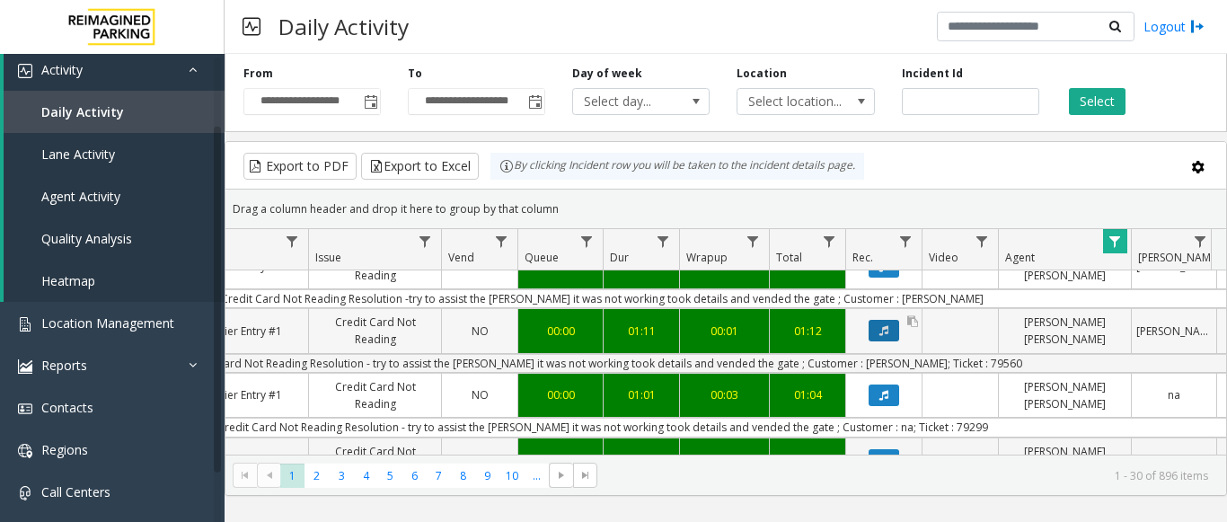
click at [877, 320] on button "Data table" at bounding box center [883, 331] width 31 height 22
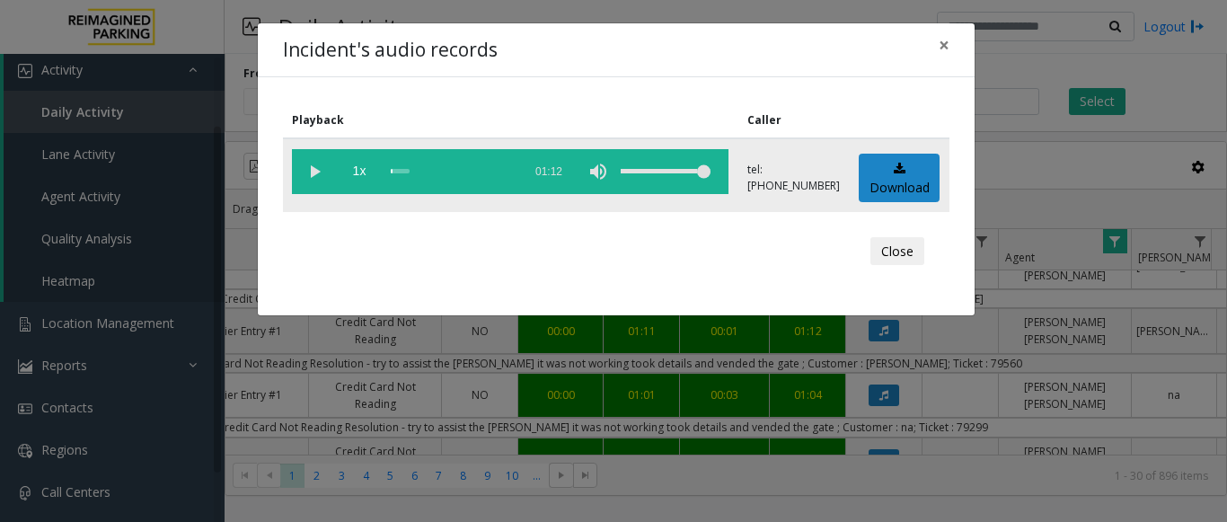
click at [315, 171] on vg-play-pause at bounding box center [314, 171] width 45 height 45
click at [361, 174] on span "1x" at bounding box center [359, 171] width 45 height 45
click at [361, 174] on span "1.5x" at bounding box center [359, 171] width 45 height 45
click at [361, 174] on span "2x" at bounding box center [359, 171] width 45 height 45
click at [361, 174] on span "0.5x" at bounding box center [359, 171] width 45 height 45
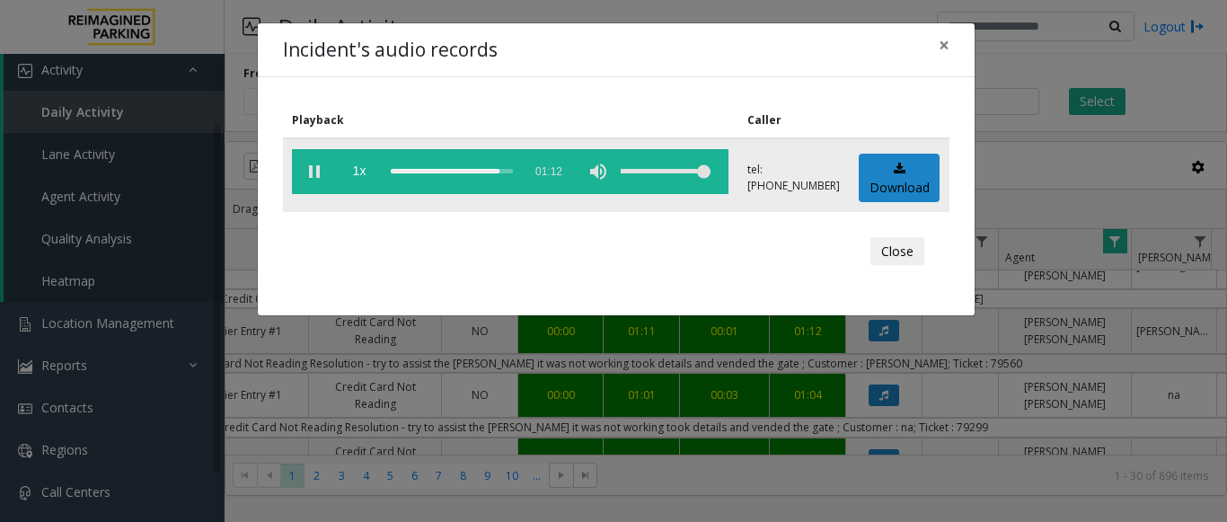
click at [309, 176] on vg-play-pause at bounding box center [314, 171] width 45 height 45
click at [914, 241] on button "Close" at bounding box center [897, 251] width 54 height 29
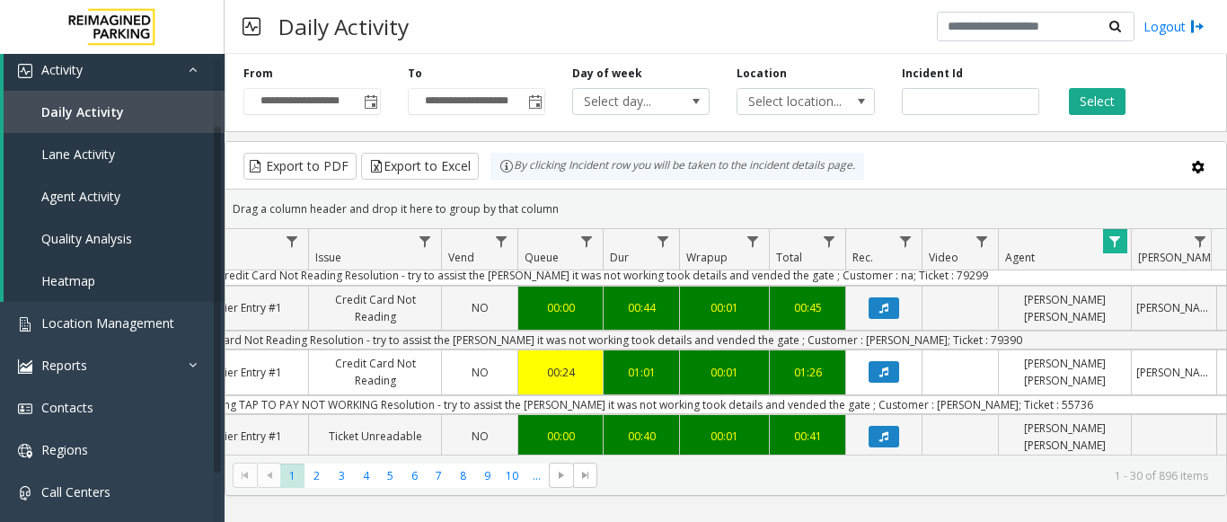
scroll to position [558, 478]
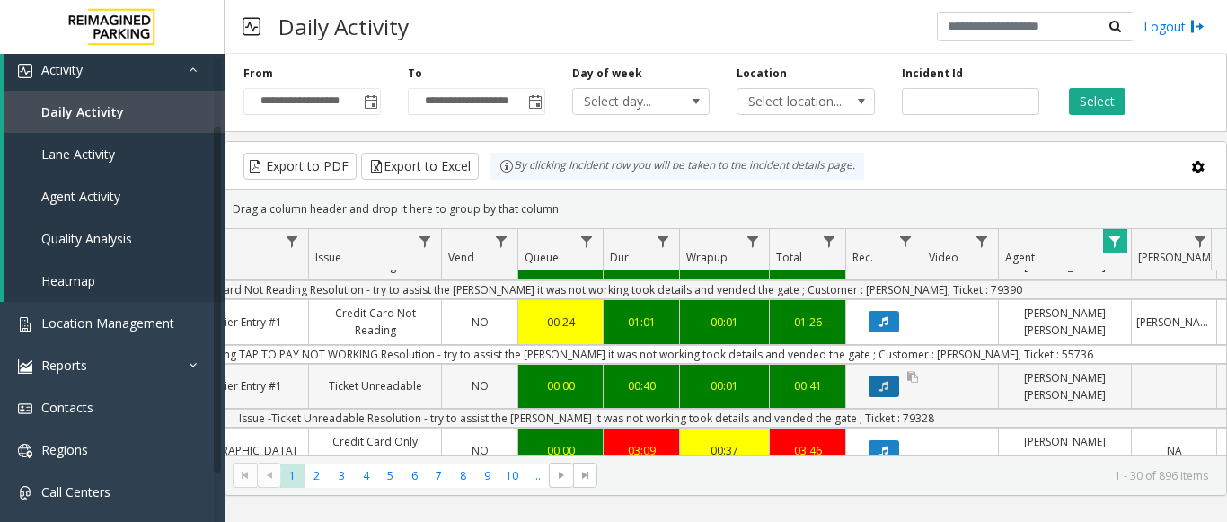
click at [885, 381] on icon "Data table" at bounding box center [883, 386] width 9 height 11
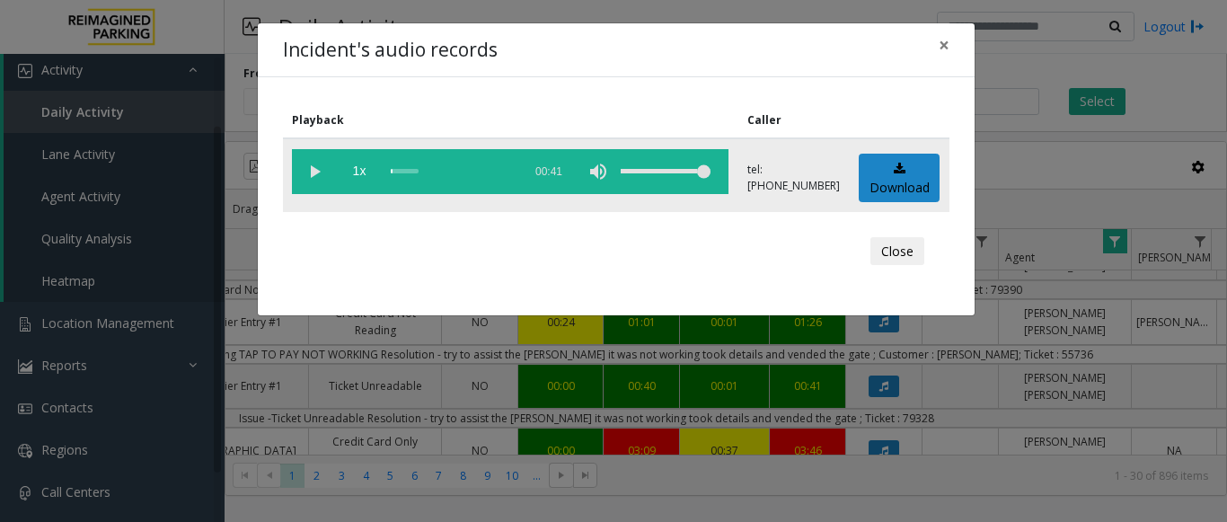
click at [304, 172] on vg-play-pause at bounding box center [314, 171] width 45 height 45
click at [318, 165] on vg-play-pause at bounding box center [314, 171] width 45 height 45
click at [875, 252] on button "Close" at bounding box center [897, 251] width 54 height 29
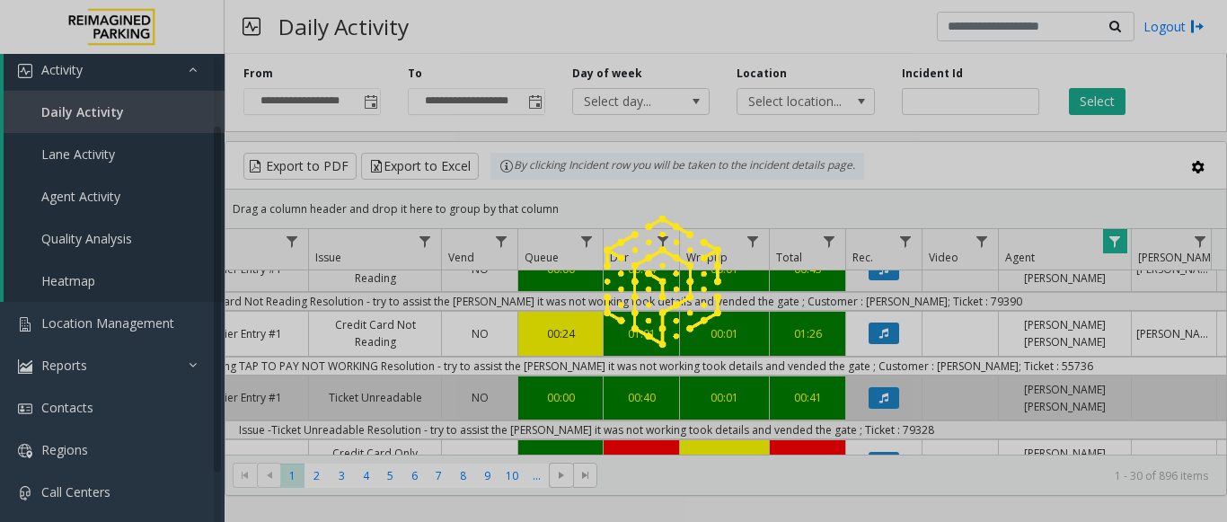
scroll to position [13, 0]
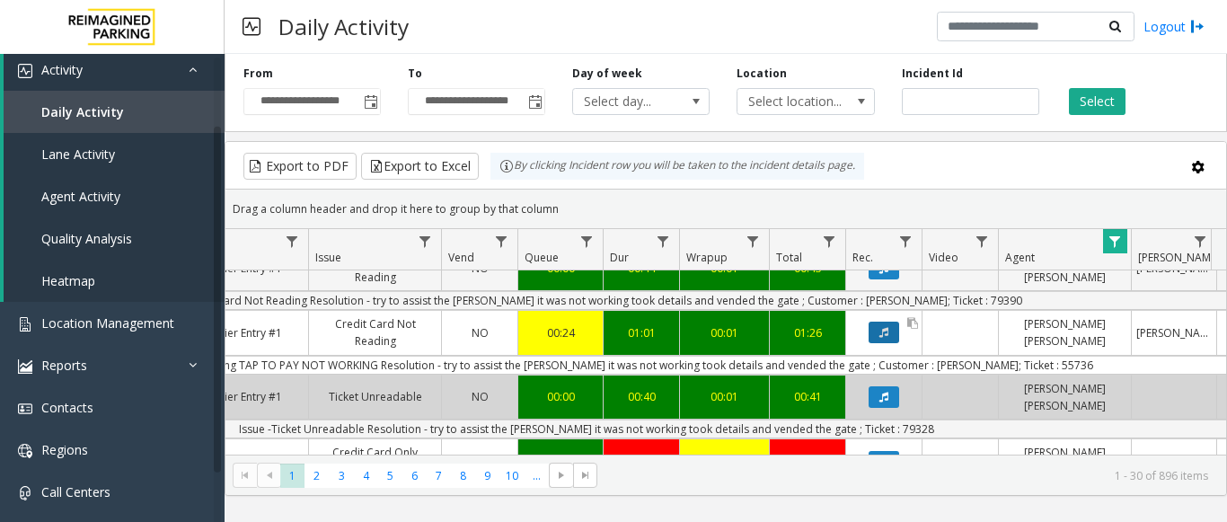
click at [881, 327] on icon "Data table" at bounding box center [883, 332] width 9 height 11
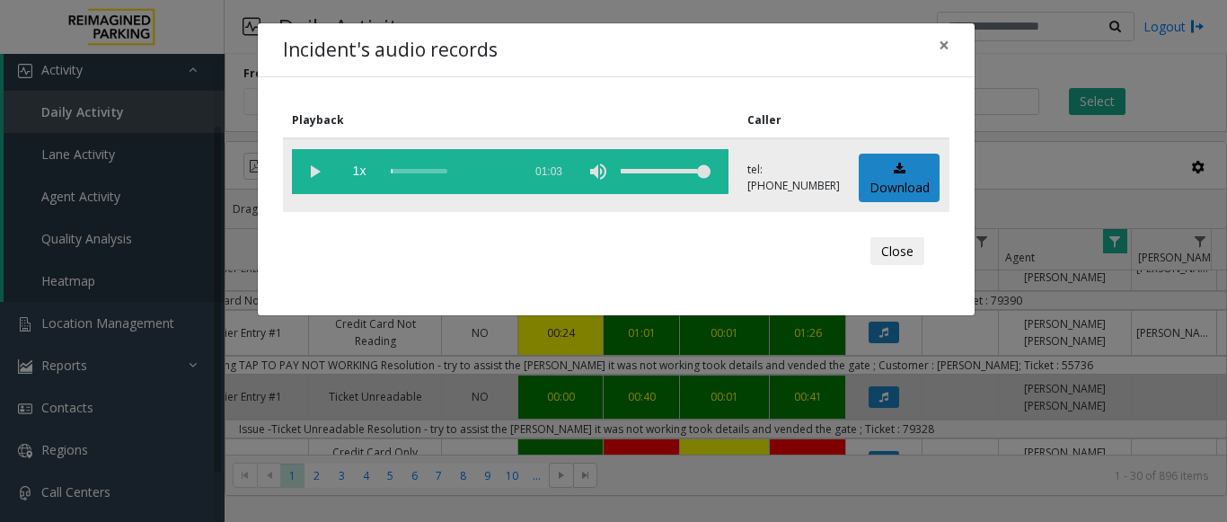
click at [304, 167] on vg-play-pause at bounding box center [314, 171] width 45 height 45
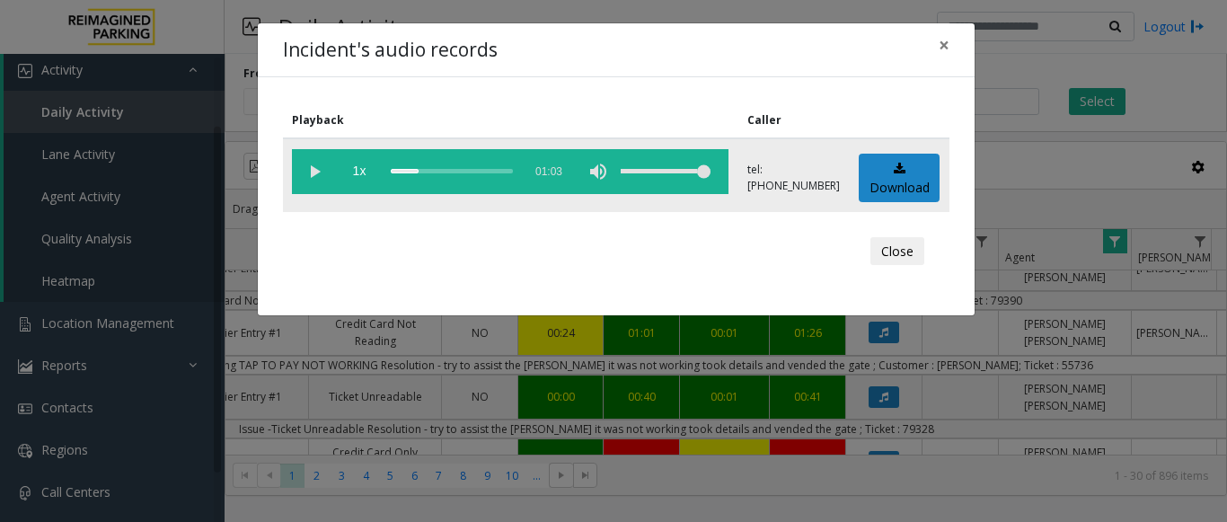
click at [394, 171] on div "scrub bar" at bounding box center [452, 171] width 122 height 45
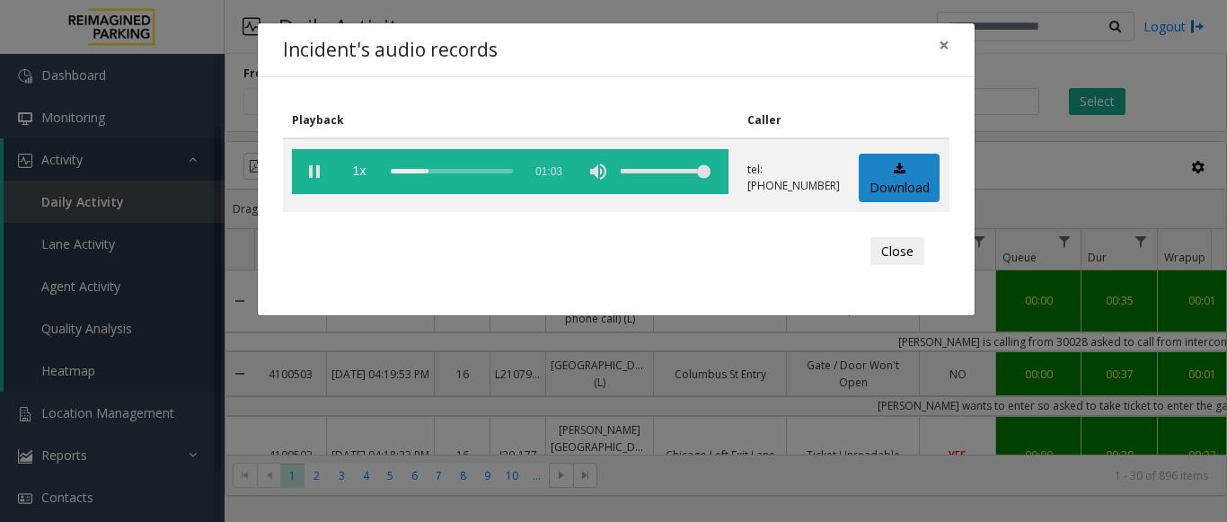
scroll to position [547, 478]
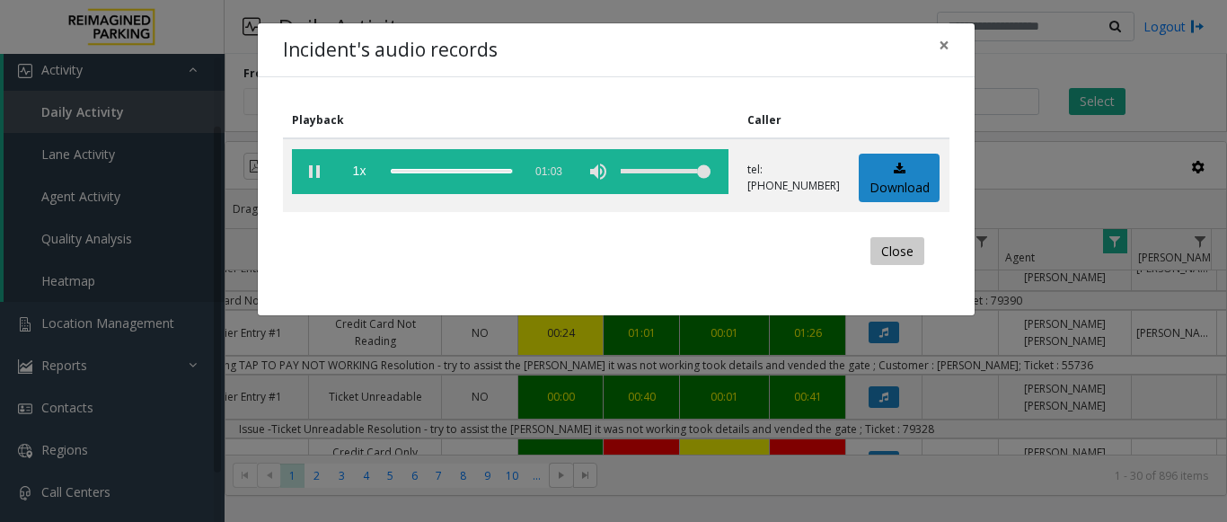
click at [898, 247] on button "Close" at bounding box center [897, 251] width 54 height 29
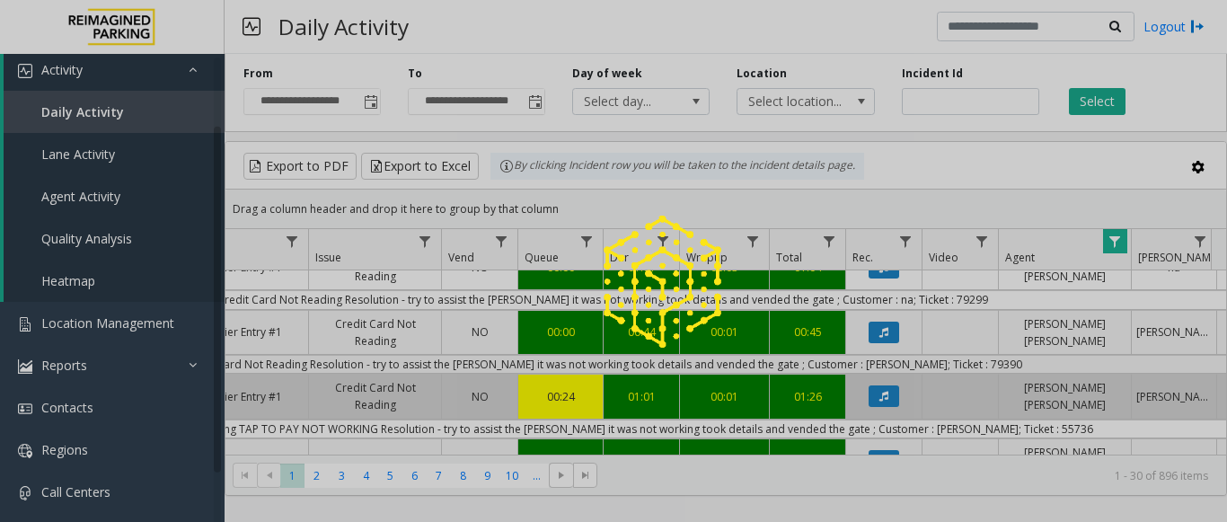
scroll to position [483, 478]
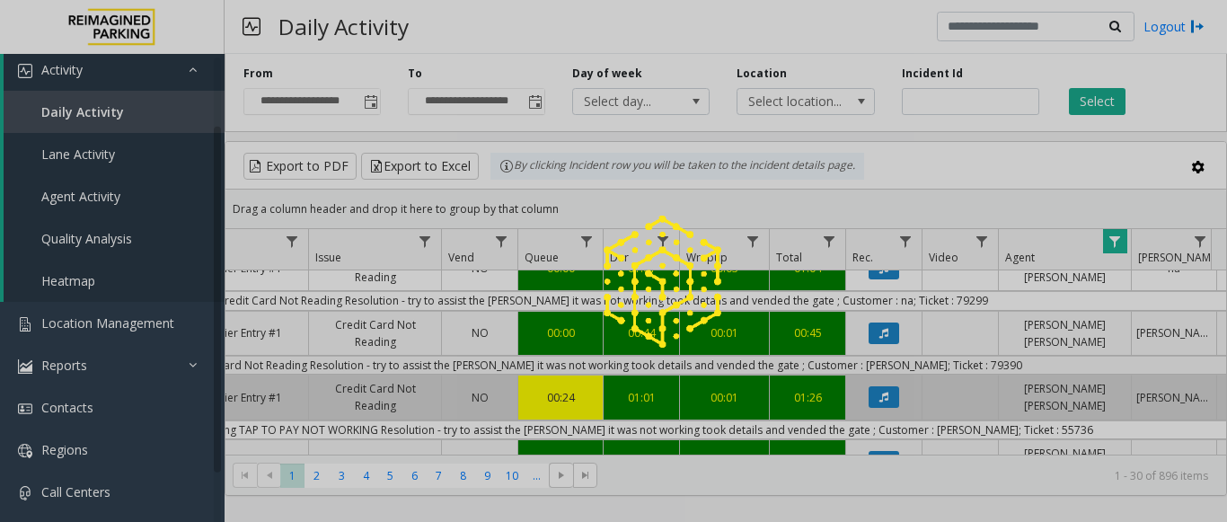
click at [1220, 325] on div at bounding box center [613, 261] width 1227 height 522
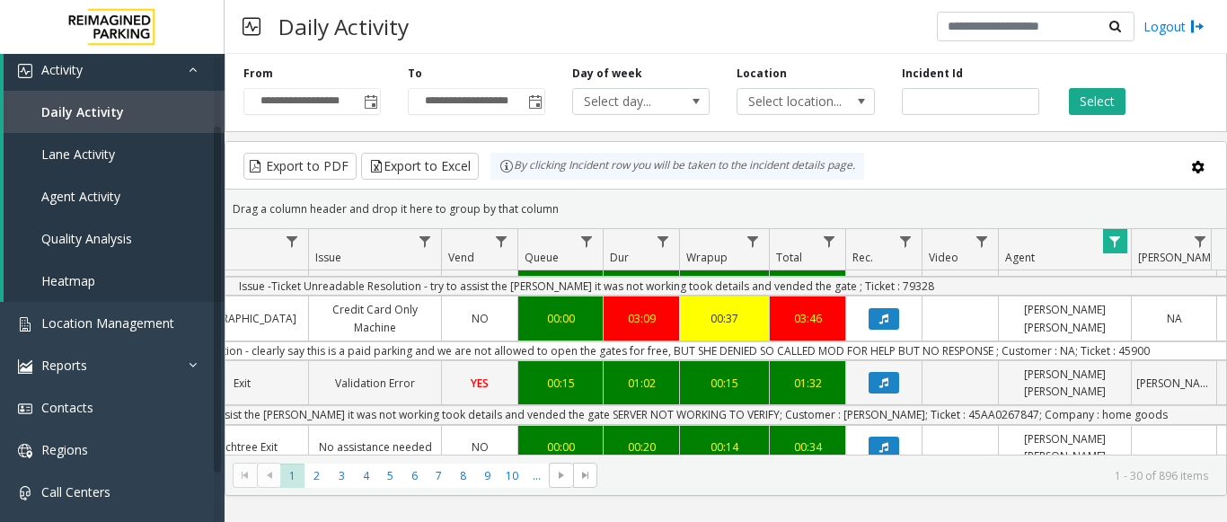
scroll to position [742, 478]
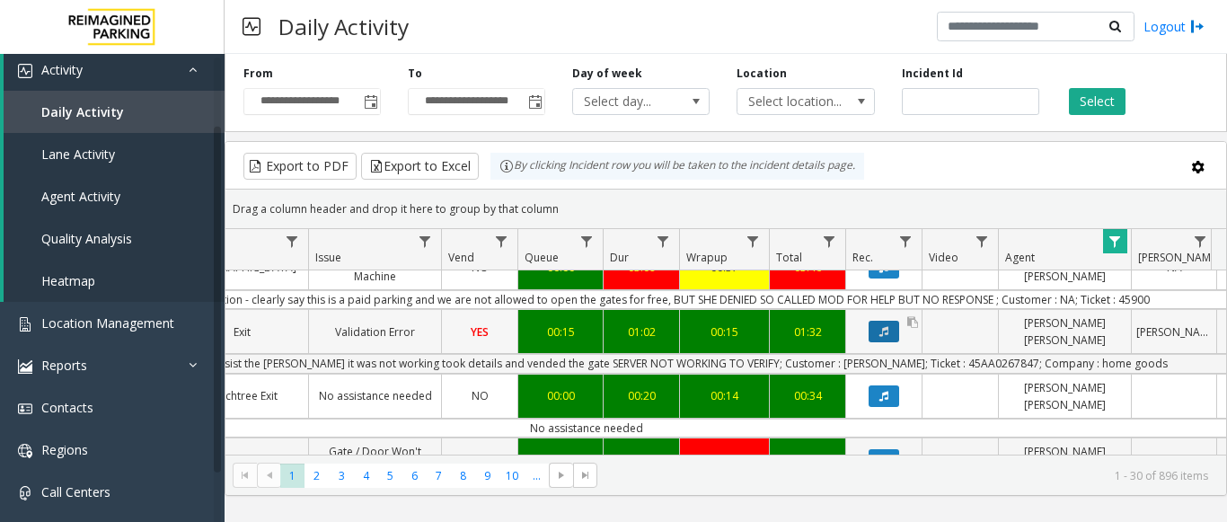
click at [885, 321] on button "Data table" at bounding box center [883, 332] width 31 height 22
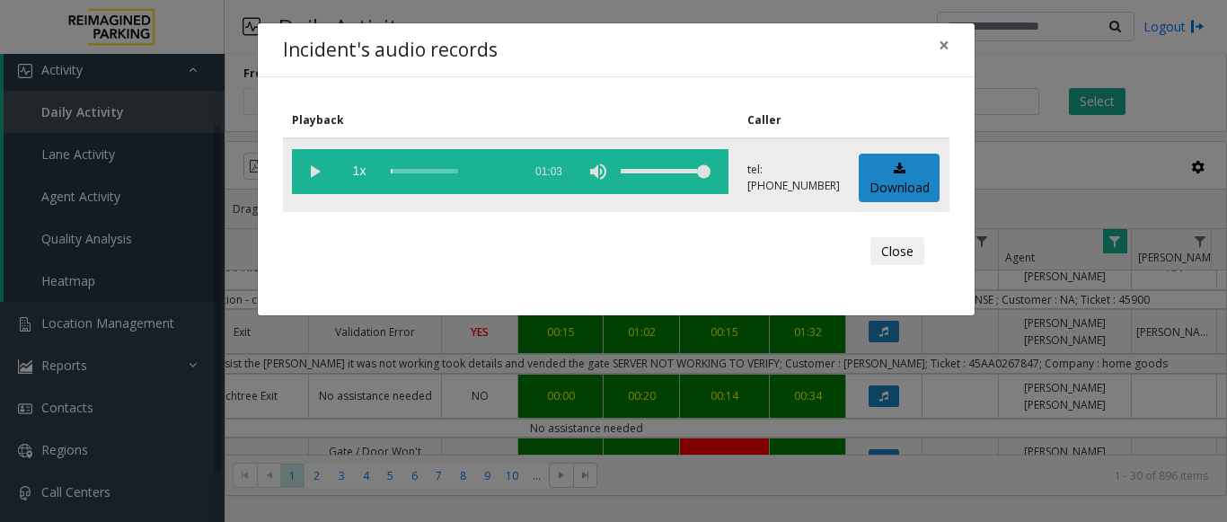
click at [321, 173] on vg-play-pause at bounding box center [314, 171] width 45 height 45
click at [909, 251] on button "Close" at bounding box center [897, 251] width 54 height 29
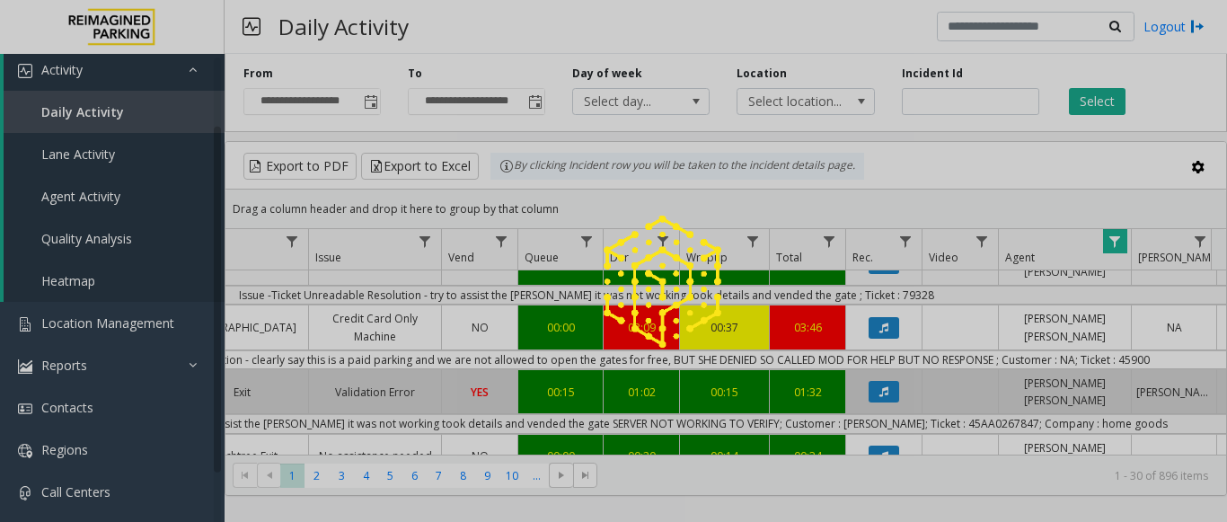
scroll to position [676, 478]
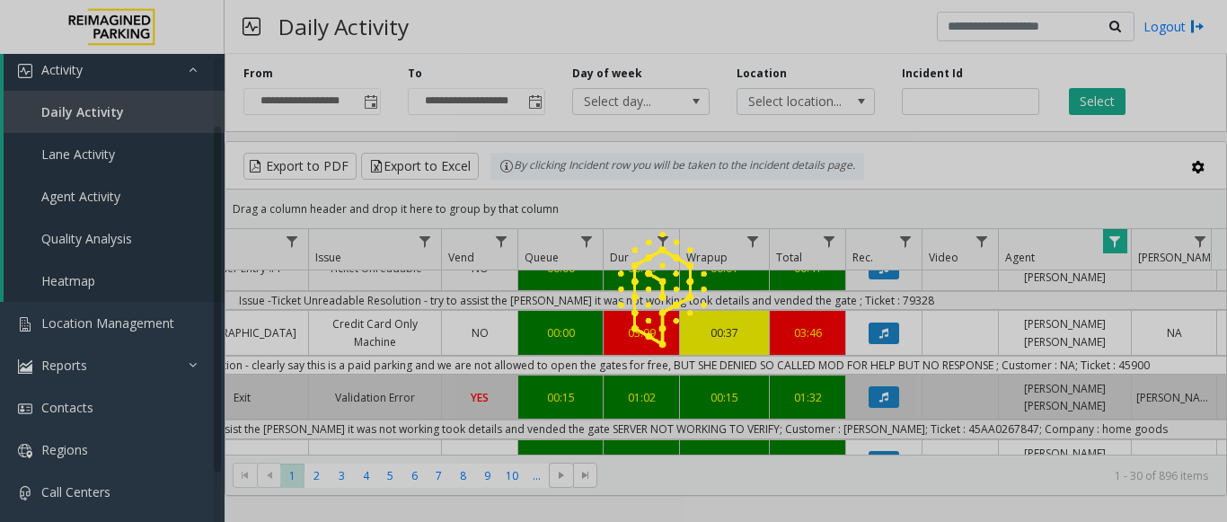
click at [1214, 339] on div at bounding box center [613, 261] width 1227 height 522
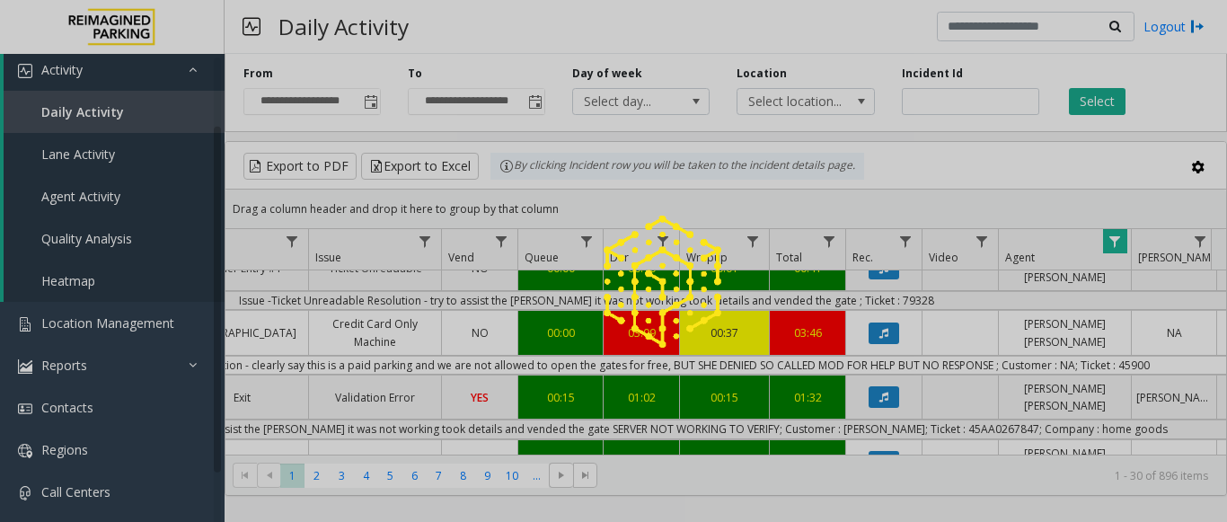
click at [1218, 345] on div at bounding box center [613, 261] width 1227 height 522
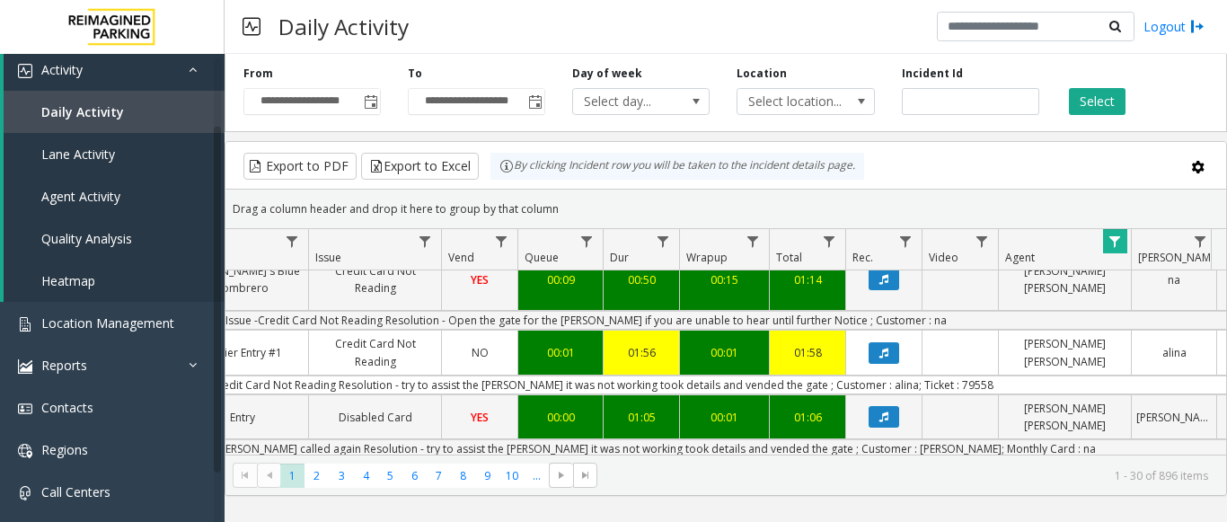
scroll to position [1096, 478]
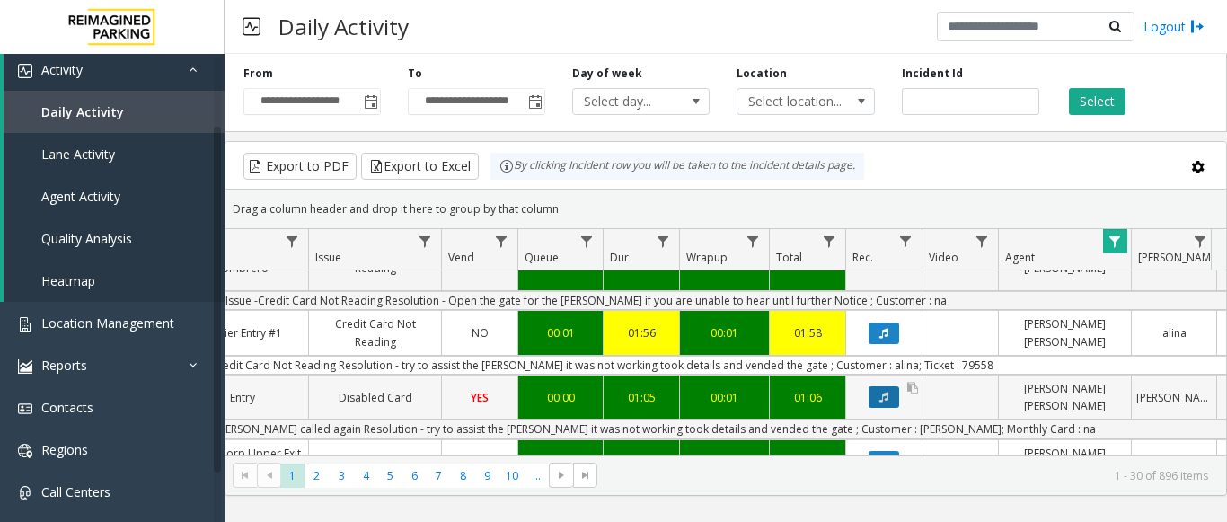
click at [884, 391] on icon "Data table" at bounding box center [883, 396] width 9 height 11
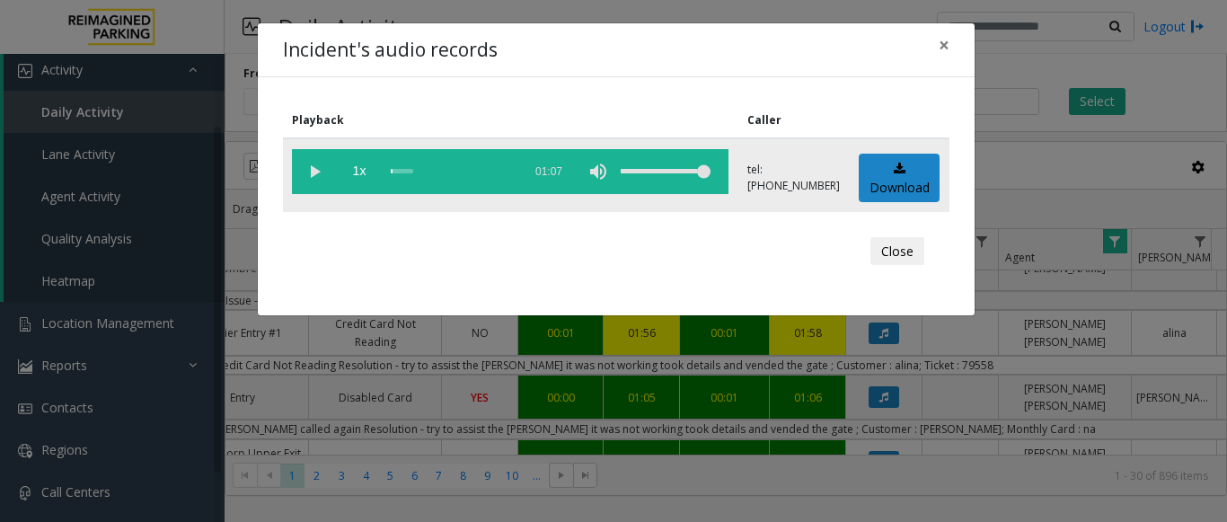
click at [322, 171] on vg-play-pause at bounding box center [314, 171] width 45 height 45
click at [397, 169] on div "scrub bar" at bounding box center [452, 171] width 122 height 45
click at [939, 39] on span "×" at bounding box center [943, 44] width 11 height 25
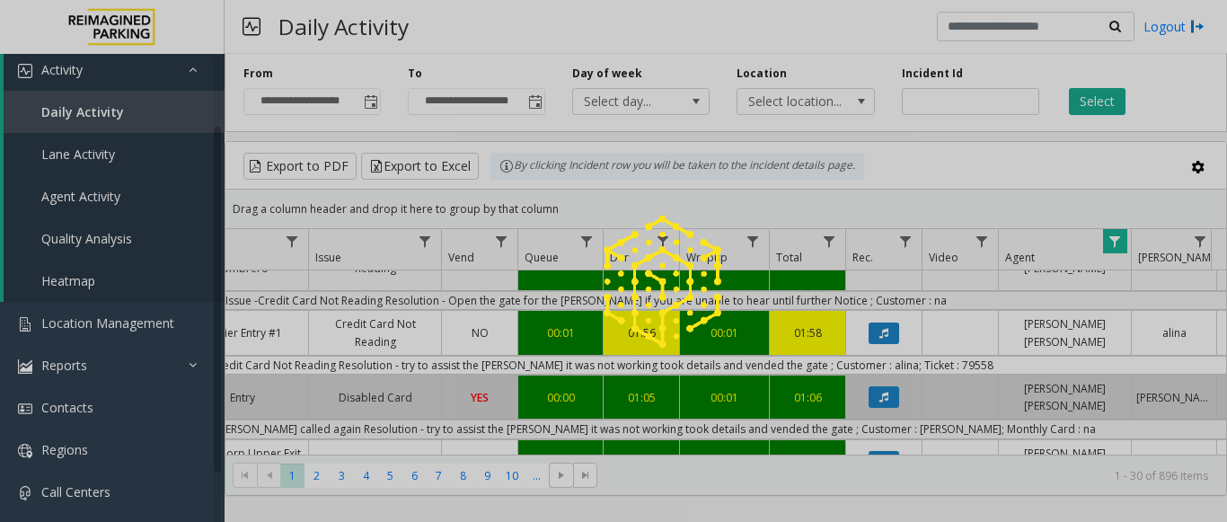
scroll to position [1070, 478]
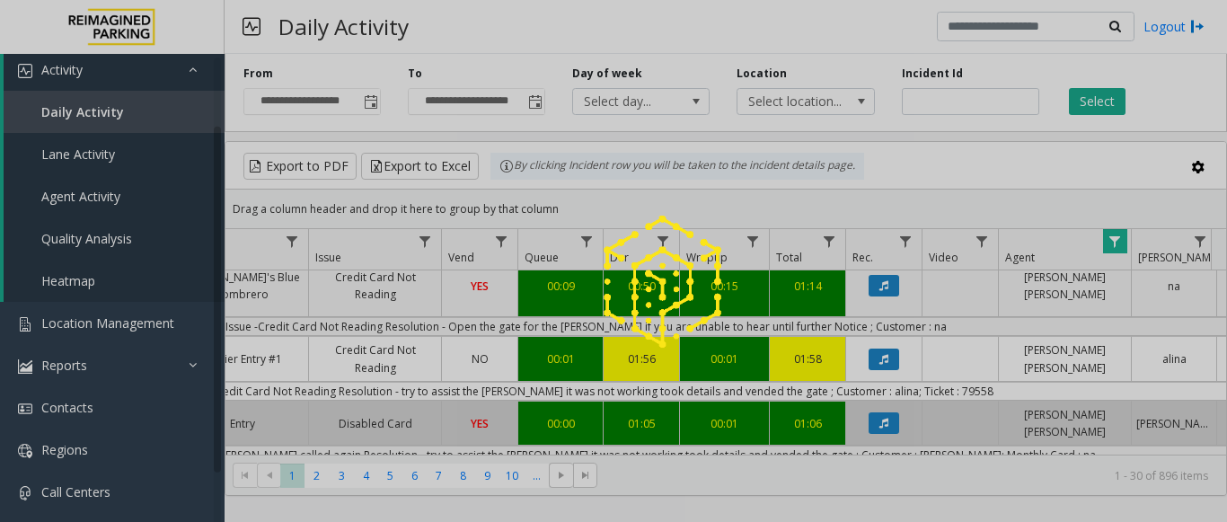
click at [1222, 372] on div at bounding box center [613, 261] width 1227 height 522
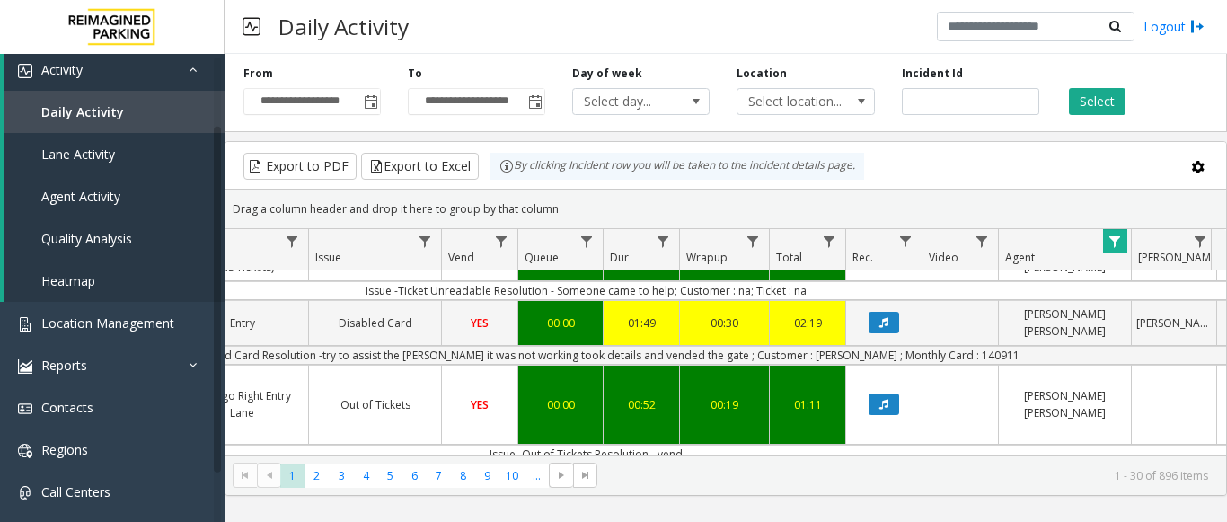
scroll to position [1331, 478]
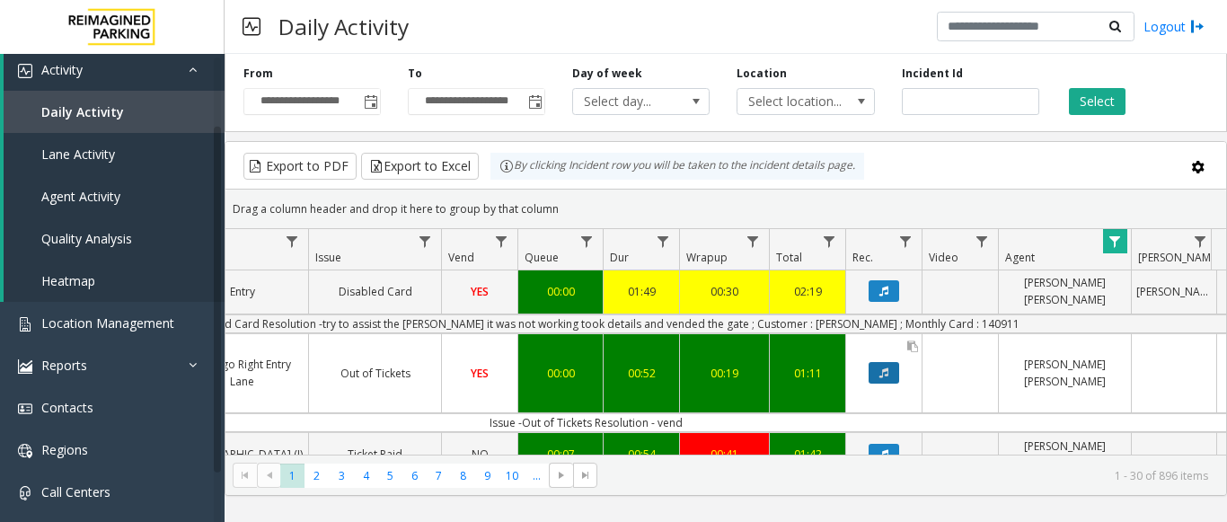
click at [881, 362] on button "Data table" at bounding box center [883, 373] width 31 height 22
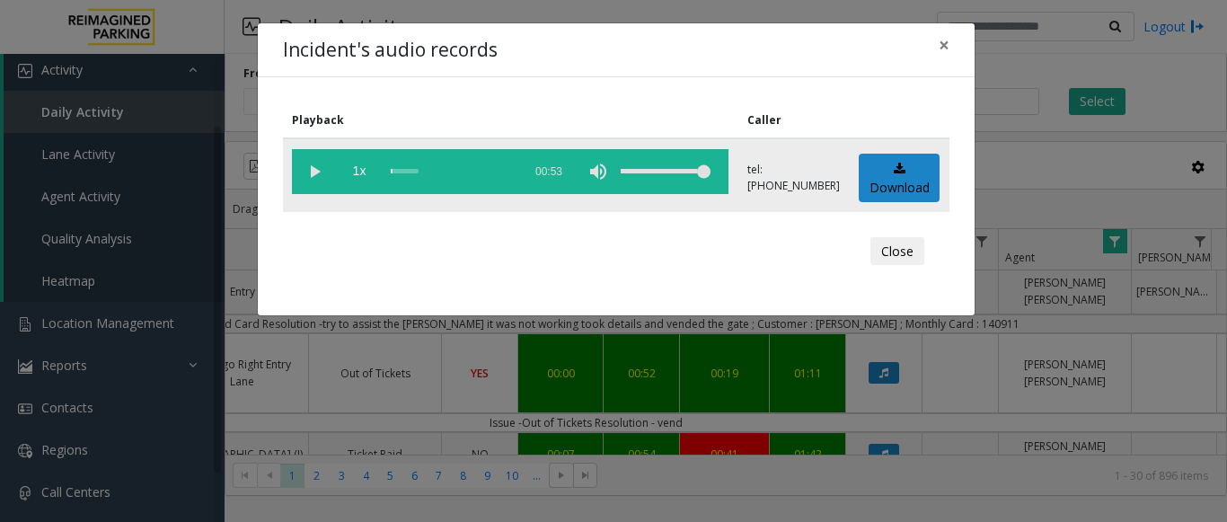
click at [303, 169] on vg-play-pause at bounding box center [314, 171] width 45 height 45
click at [887, 253] on button "Close" at bounding box center [897, 251] width 54 height 29
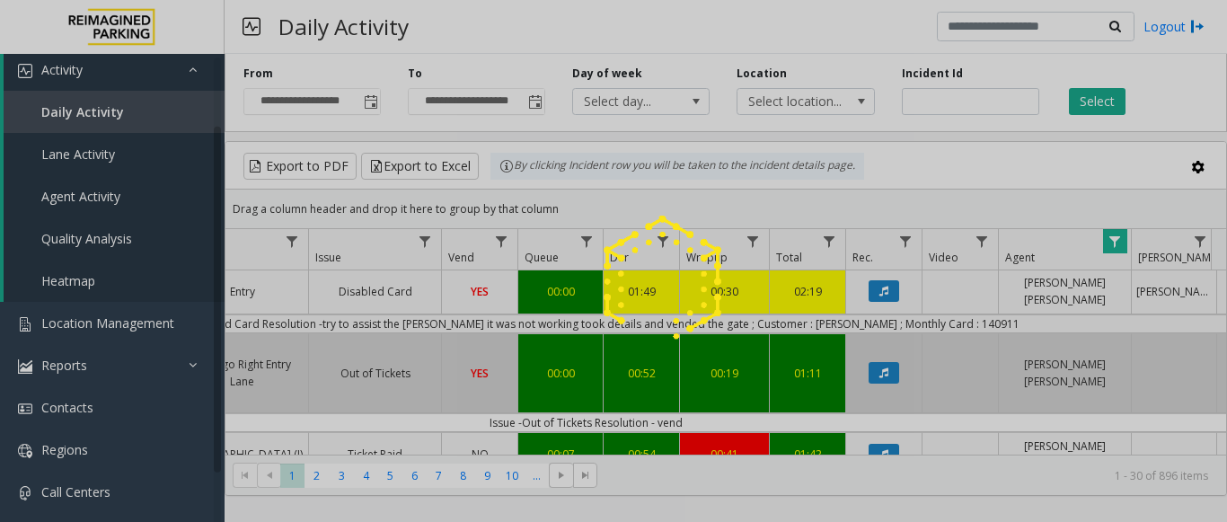
scroll to position [1297, 478]
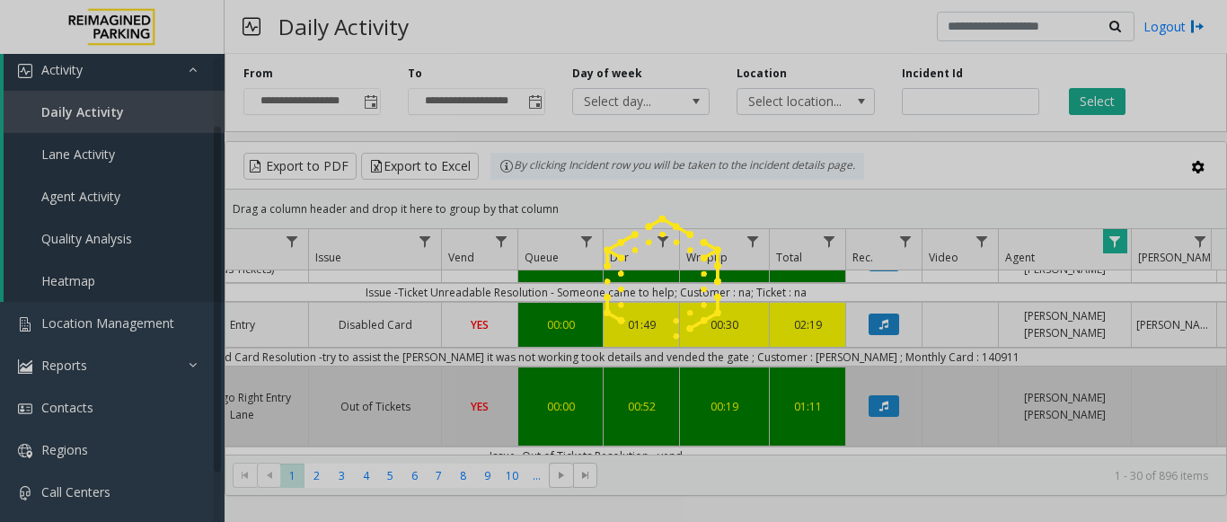
click at [1222, 400] on div at bounding box center [613, 261] width 1227 height 522
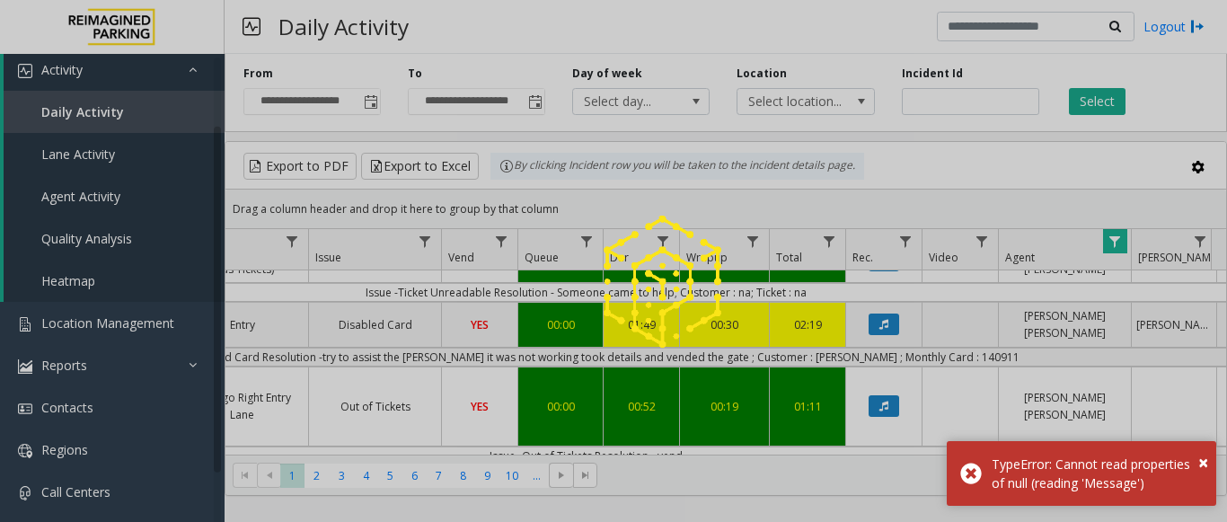
scroll to position [40, 0]
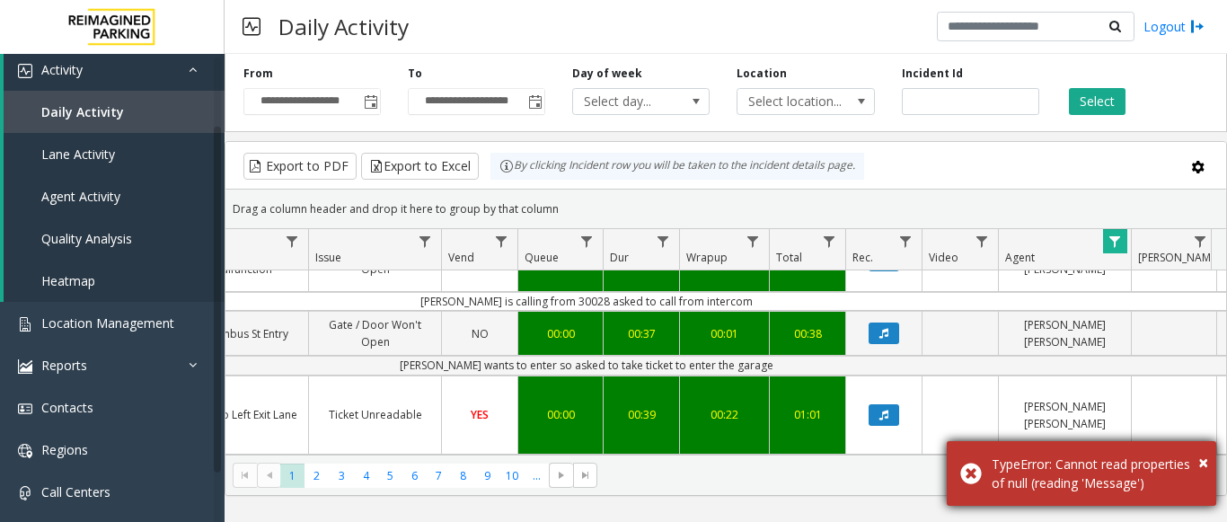
click at [1209, 441] on div "× TypeError: Cannot read properties of null (reading 'Message')" at bounding box center [1080, 473] width 269 height 65
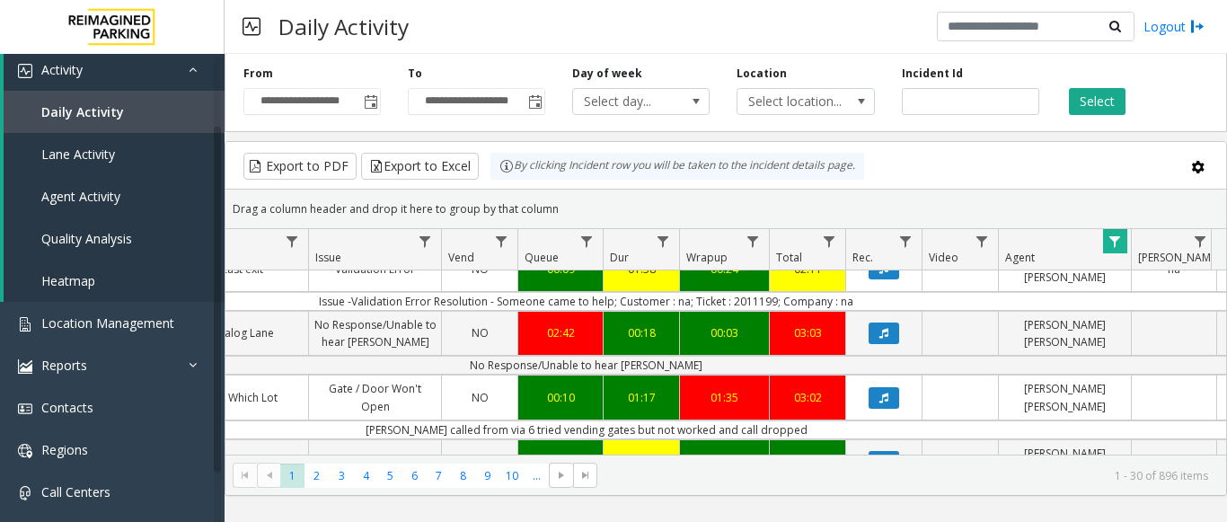
scroll to position [1838, 478]
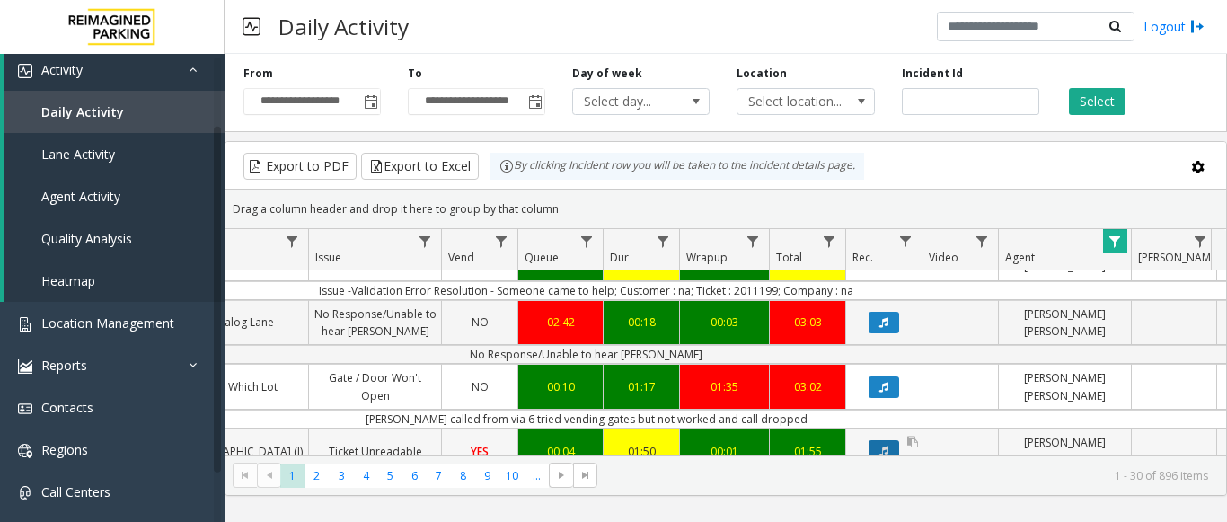
click at [896, 440] on button "Data table" at bounding box center [883, 451] width 31 height 22
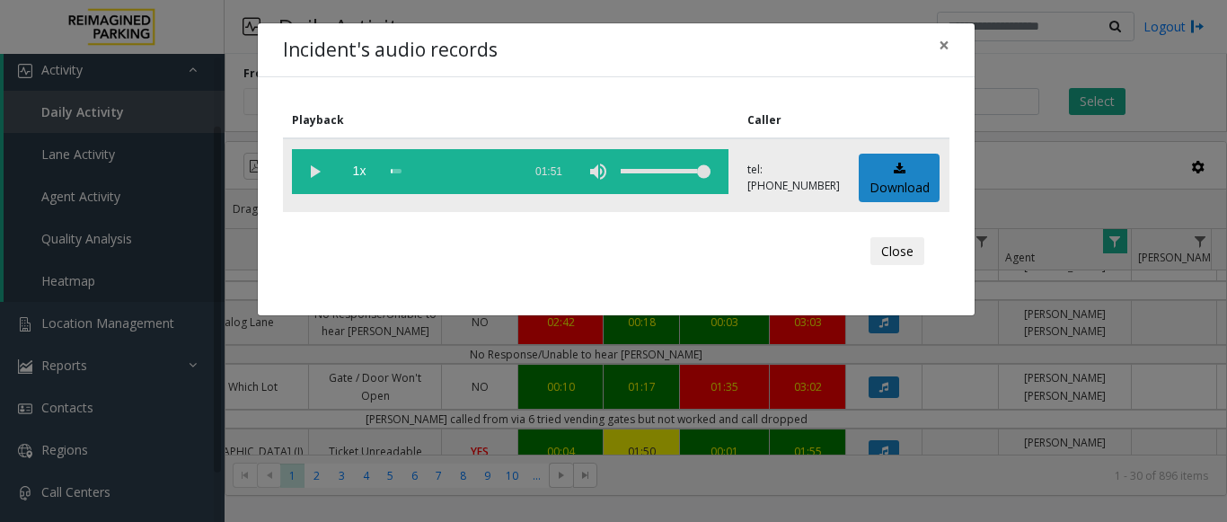
click at [312, 180] on vg-play-pause at bounding box center [314, 171] width 45 height 45
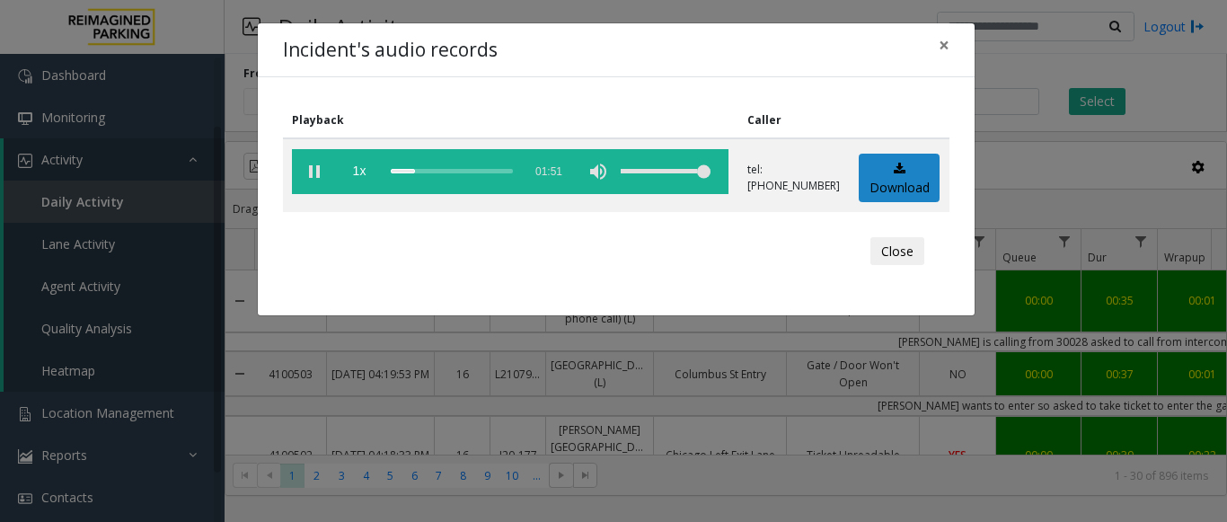
scroll to position [1838, 478]
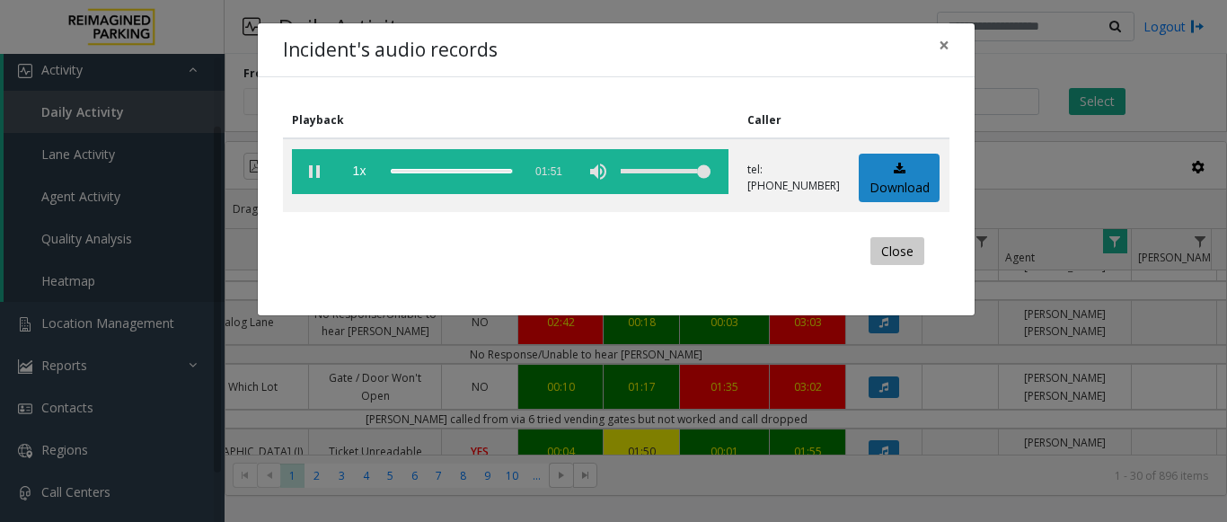
click at [877, 249] on button "Close" at bounding box center [897, 251] width 54 height 29
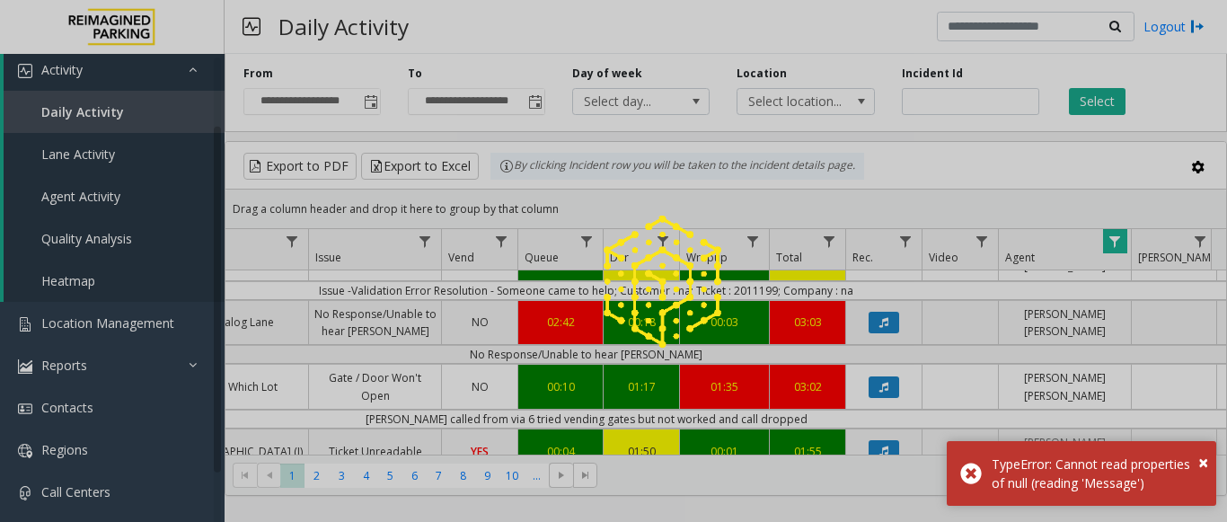
scroll to position [0, 478]
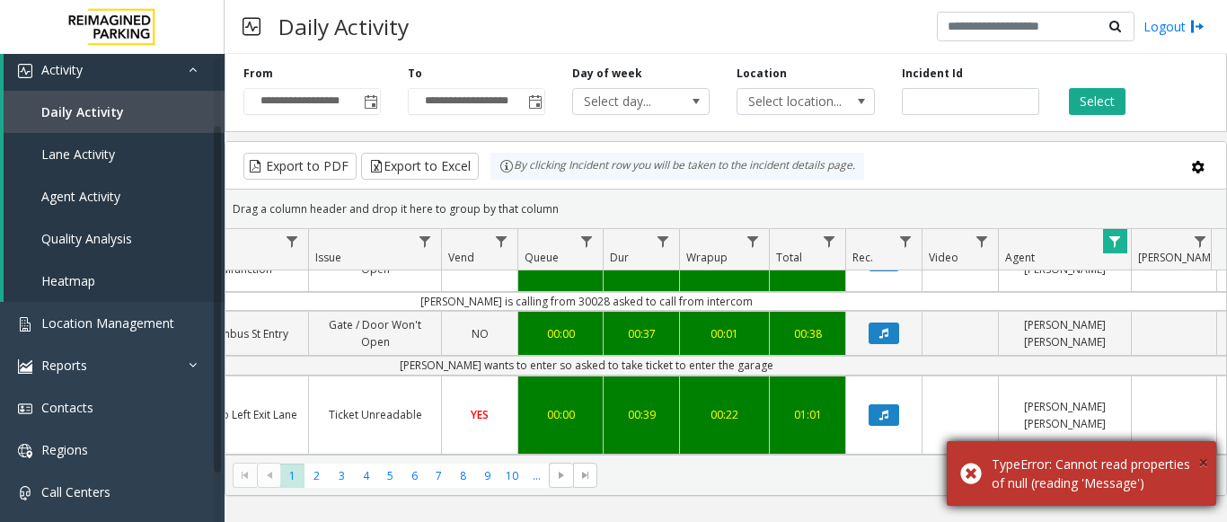
click at [1199, 450] on span "×" at bounding box center [1203, 462] width 10 height 24
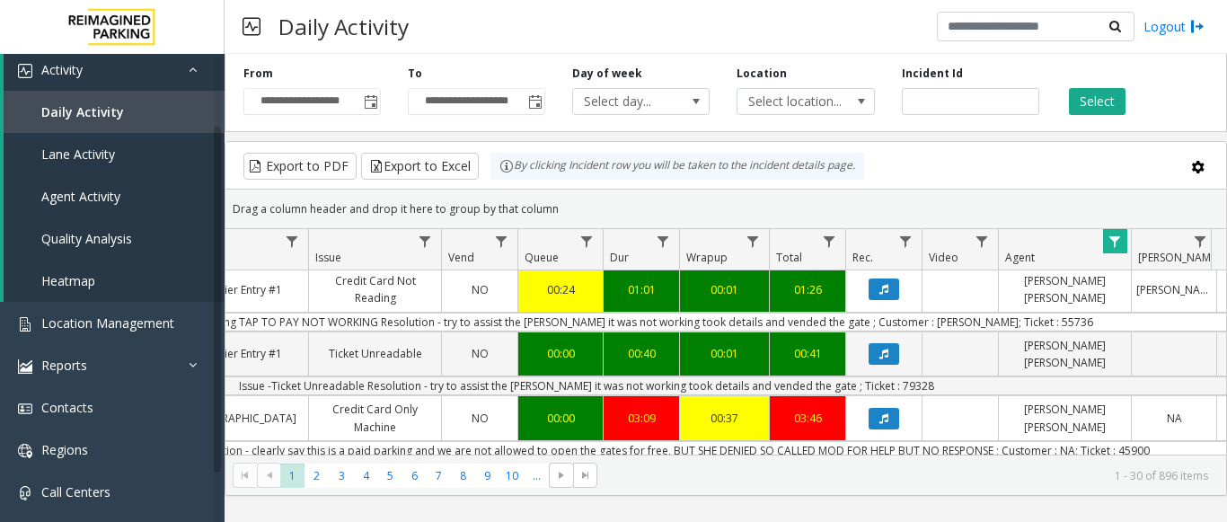
scroll to position [575, 478]
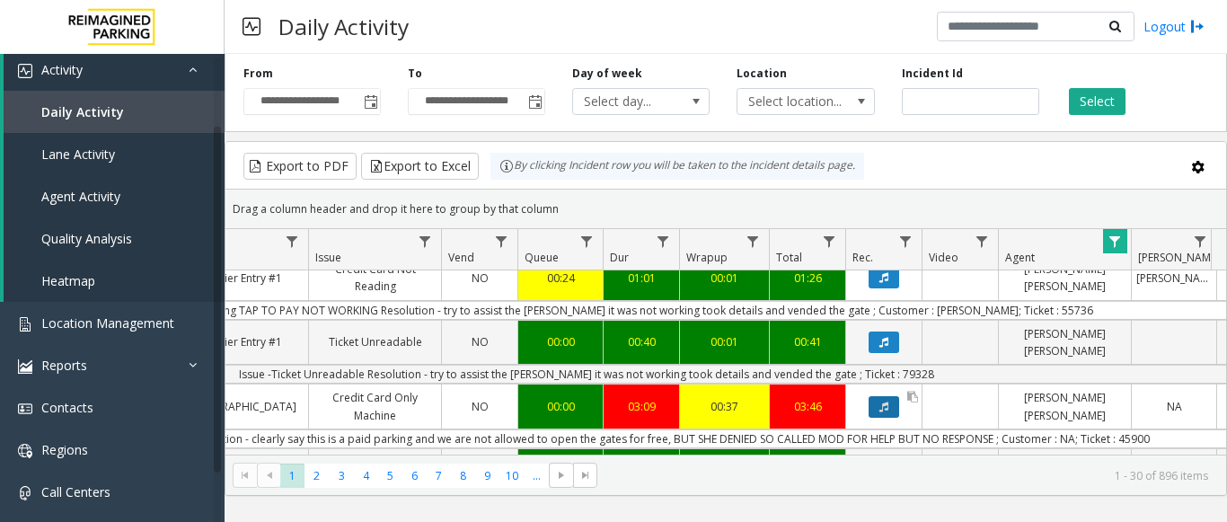
click at [876, 396] on button "Data table" at bounding box center [883, 407] width 31 height 22
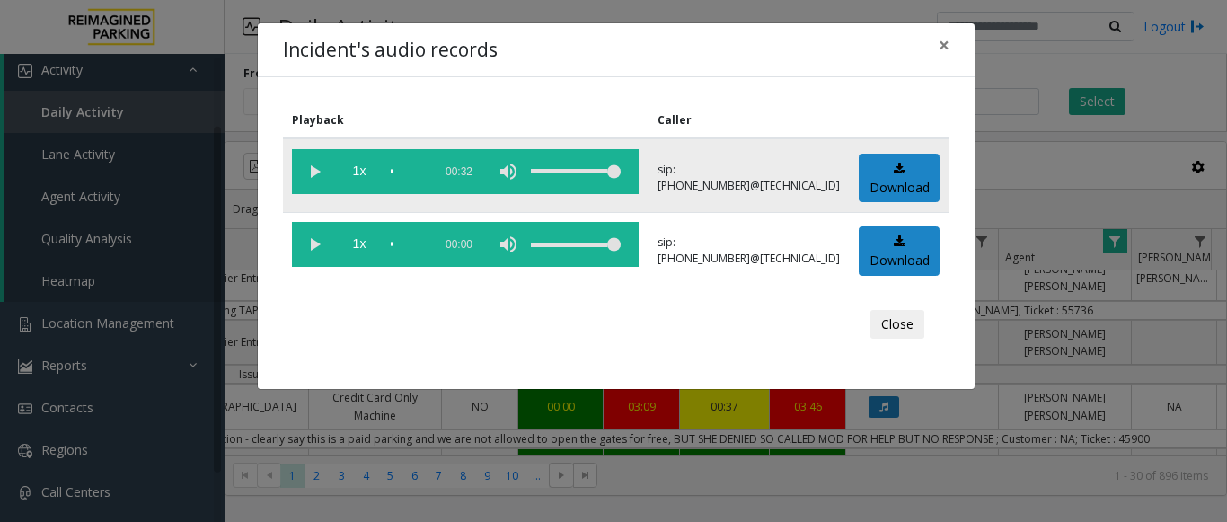
click at [312, 170] on vg-play-pause at bounding box center [314, 171] width 45 height 45
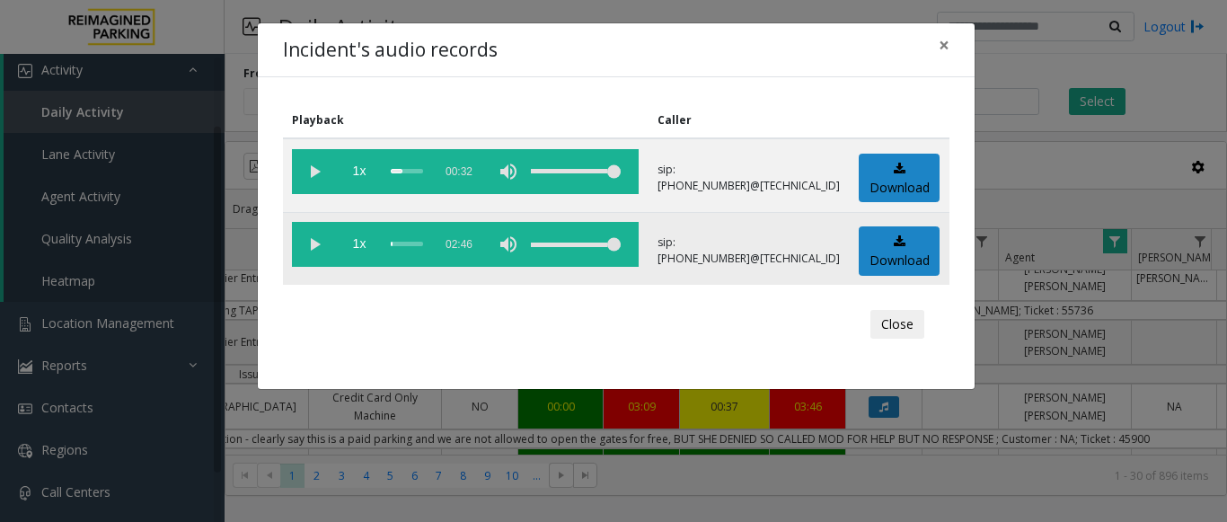
click at [312, 238] on vg-play-pause at bounding box center [314, 244] width 45 height 45
click at [308, 248] on vg-play-pause at bounding box center [314, 244] width 45 height 45
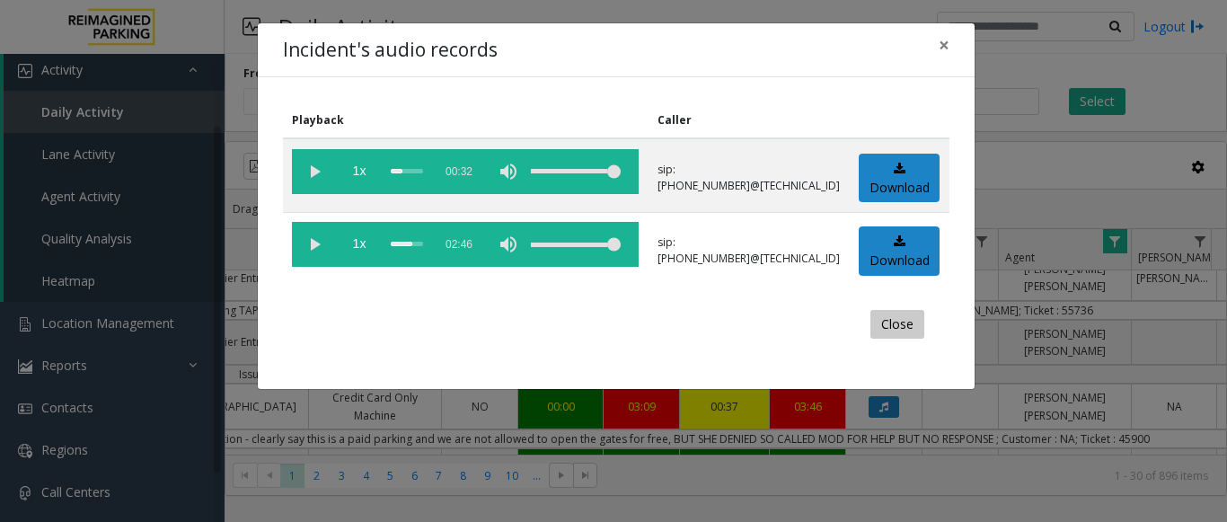
click at [903, 327] on button "Close" at bounding box center [897, 324] width 54 height 29
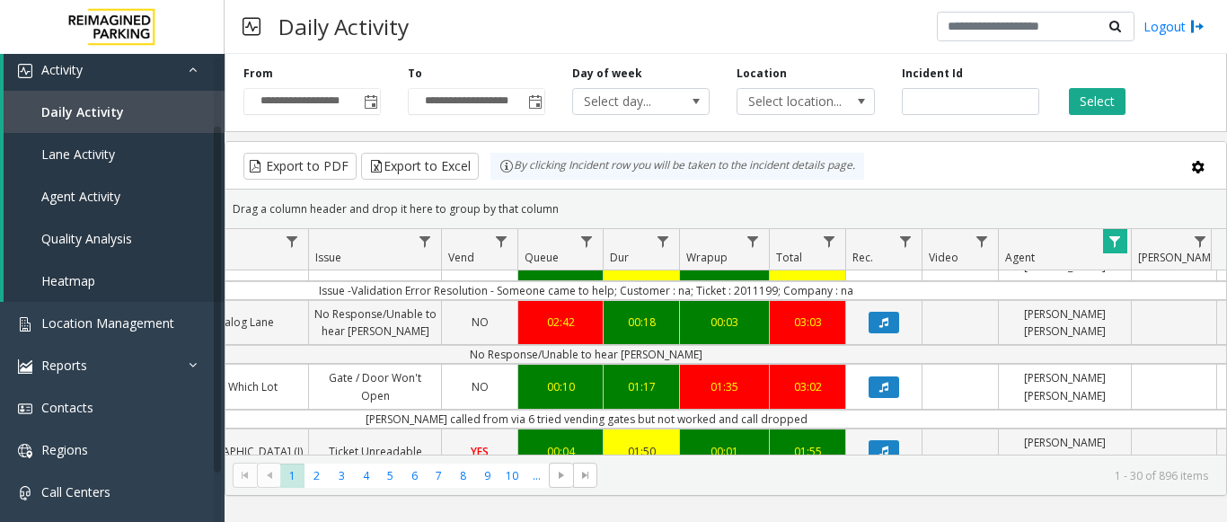
scroll to position [0, 662]
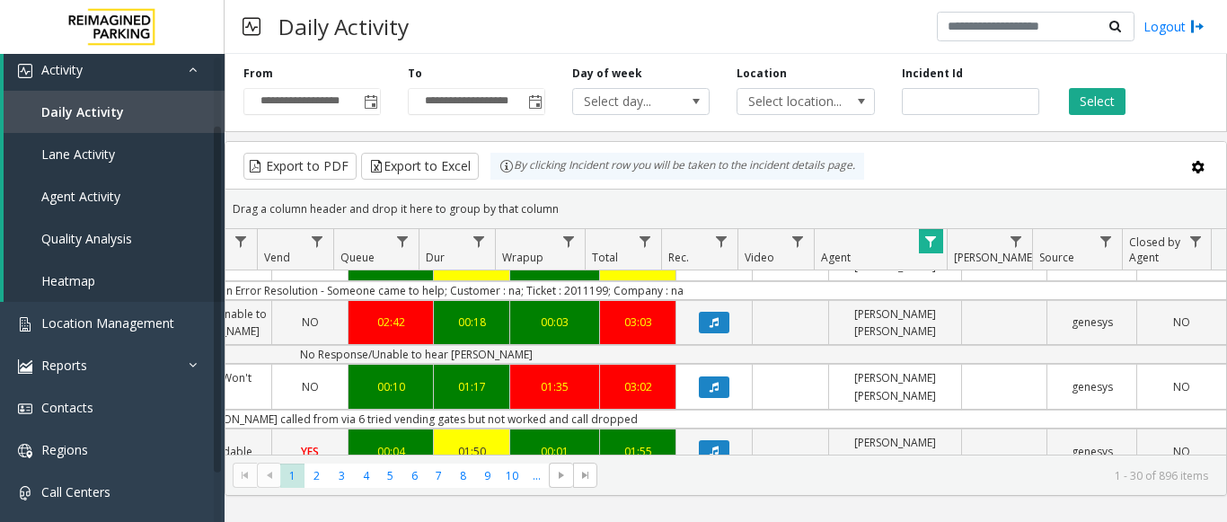
drag, startPoint x: 1208, startPoint y: 415, endPoint x: 1026, endPoint y: 450, distance: 184.7
click at [1033, 450] on div "4100507 Oct 14, 2025 04:25:09 PM 16 10000 Intercom Malfunctions (Cell phone cal…" at bounding box center [725, 342] width 1000 height 224
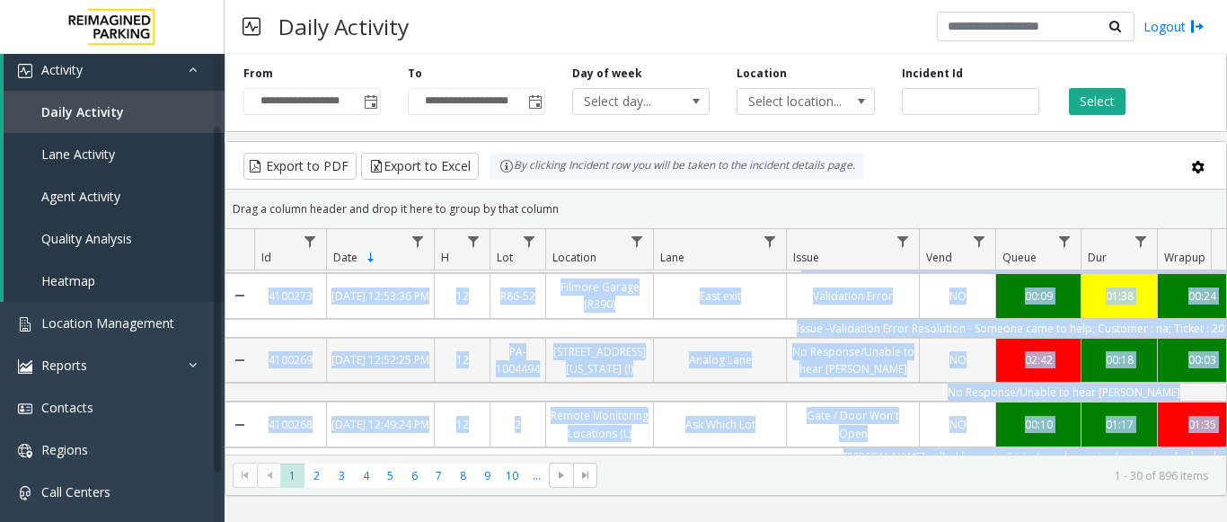
scroll to position [1838, 0]
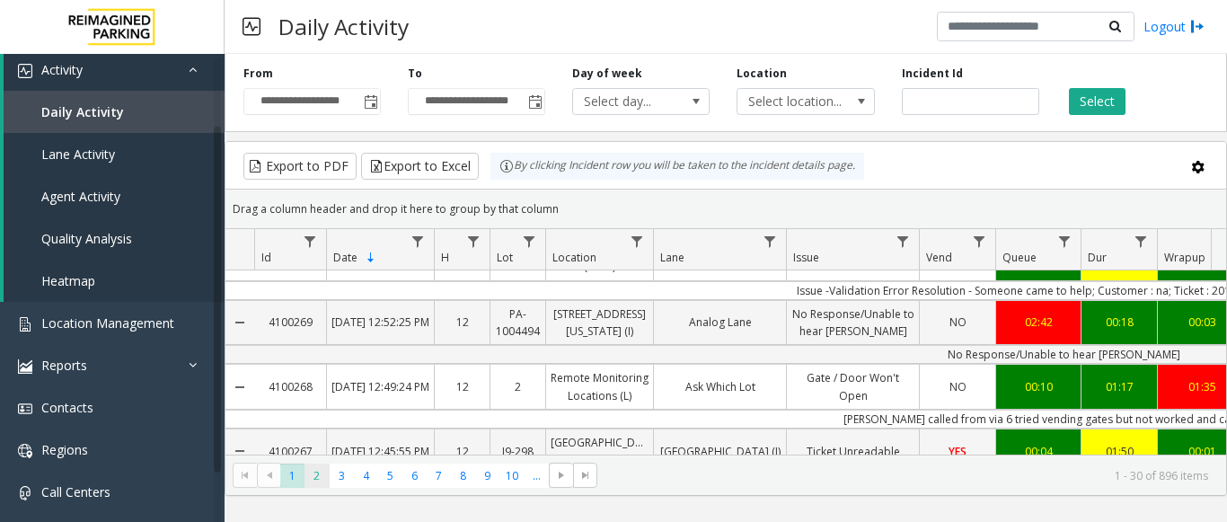
click at [320, 478] on span "2" at bounding box center [316, 475] width 24 height 24
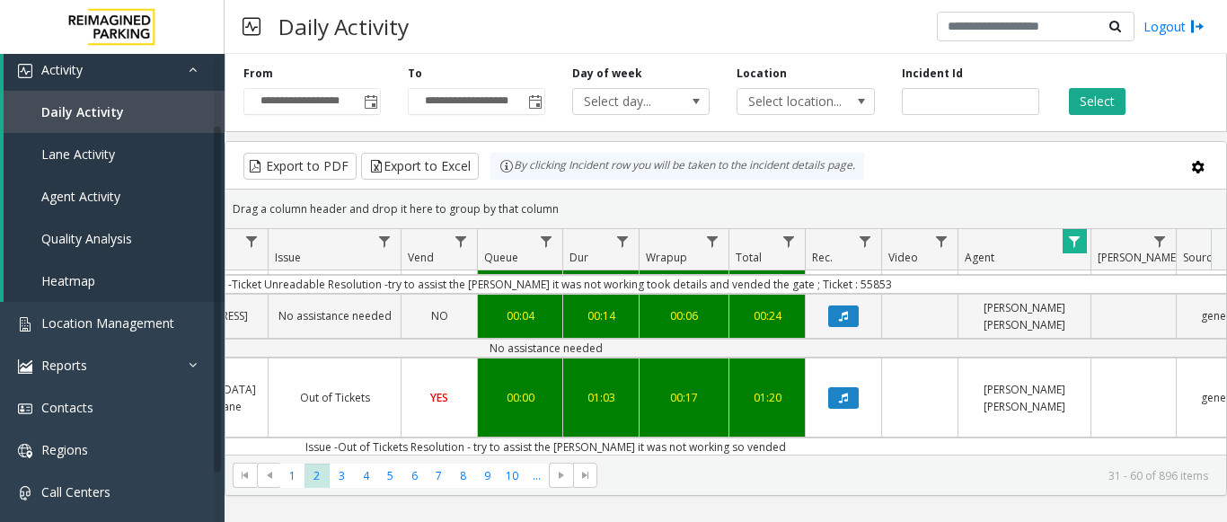
scroll to position [0, 662]
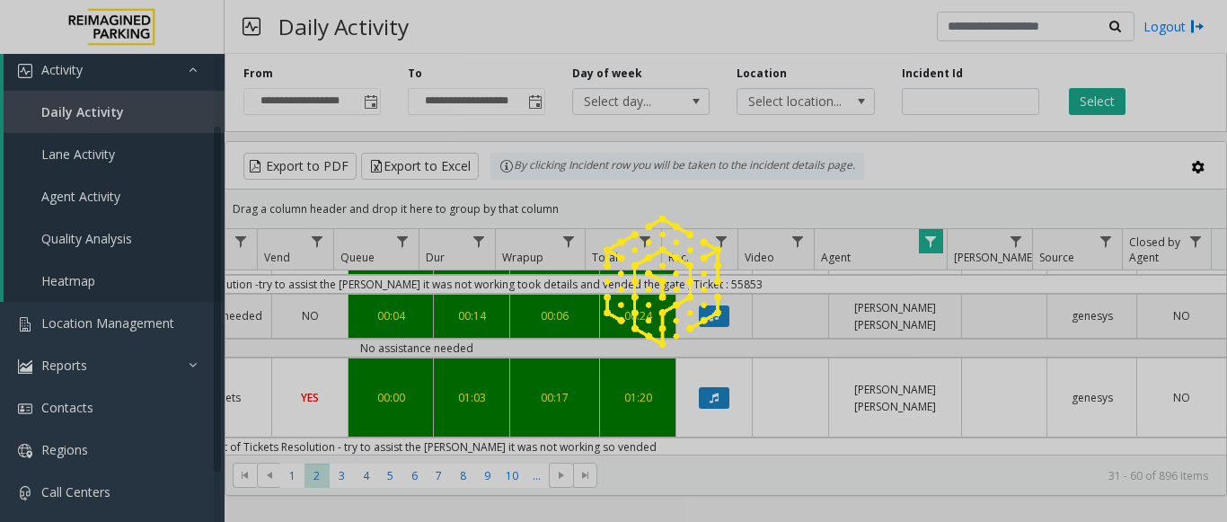
click at [488, 453] on div at bounding box center [613, 261] width 1227 height 522
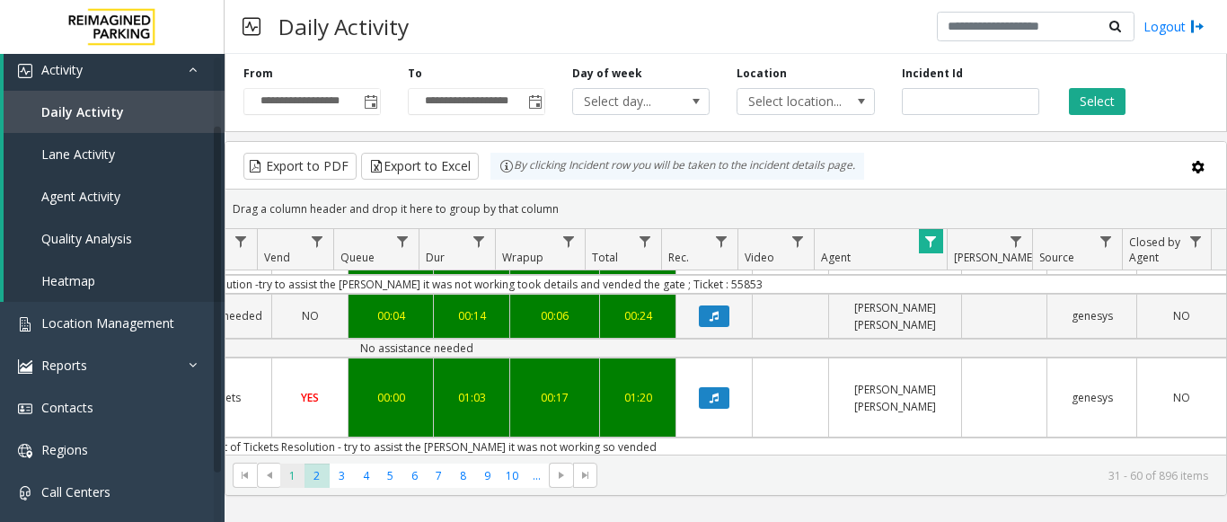
click at [289, 479] on span "1" at bounding box center [292, 475] width 24 height 24
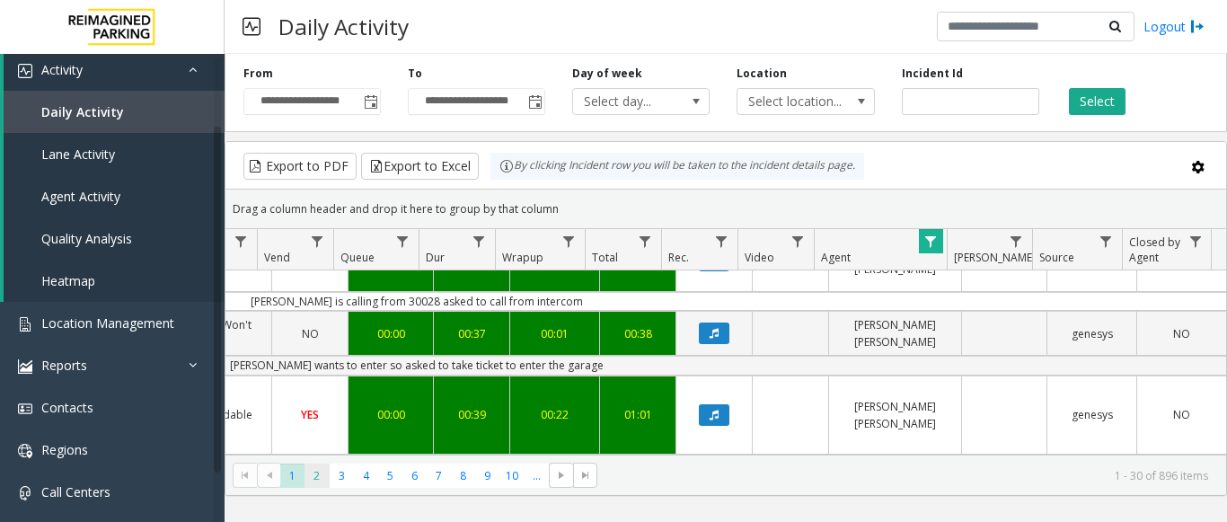
click at [313, 476] on span "2" at bounding box center [316, 475] width 24 height 24
